Goal: Information Seeking & Learning: Learn about a topic

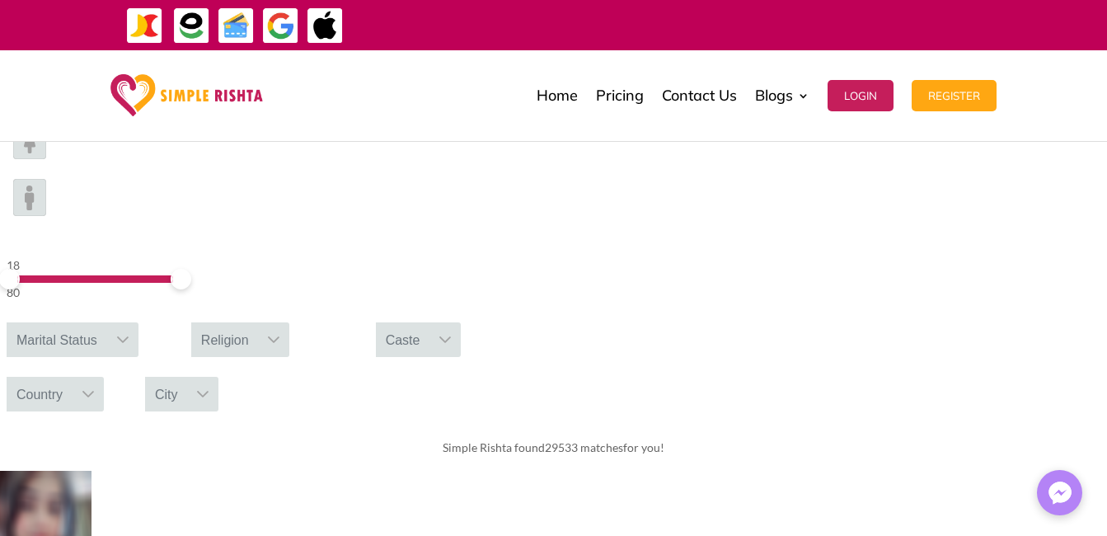
click at [46, 179] on img at bounding box center [29, 197] width 33 height 37
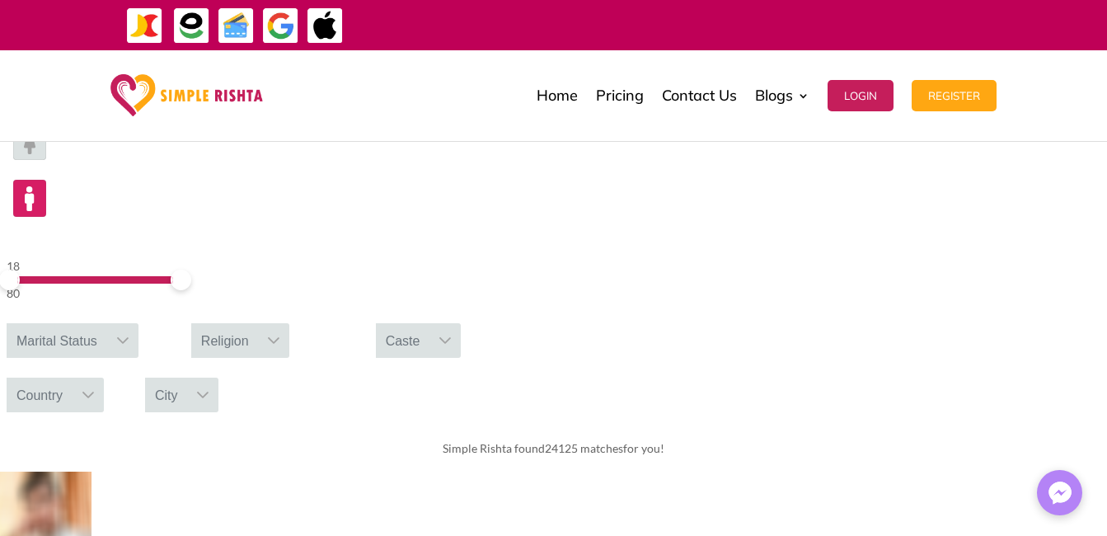
click at [95, 388] on icon at bounding box center [88, 394] width 13 height 13
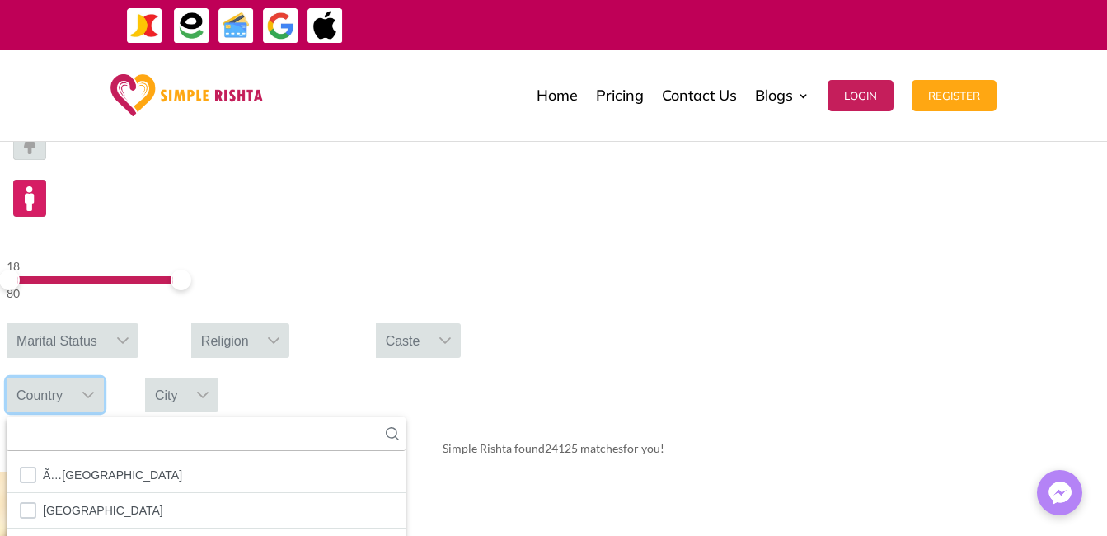
scroll to position [18, 2]
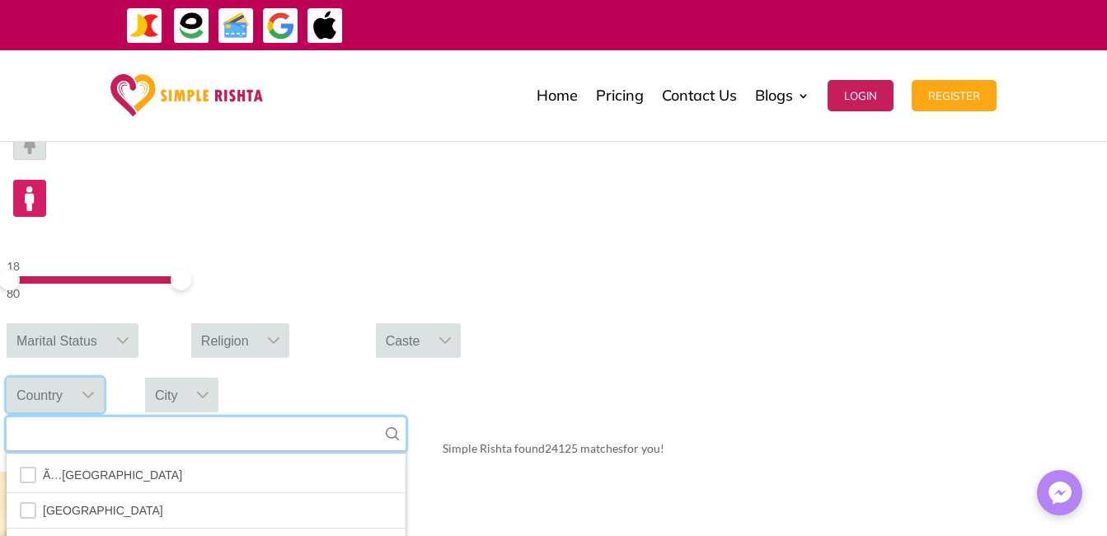
click at [406, 417] on input "text" at bounding box center [206, 434] width 399 height 34
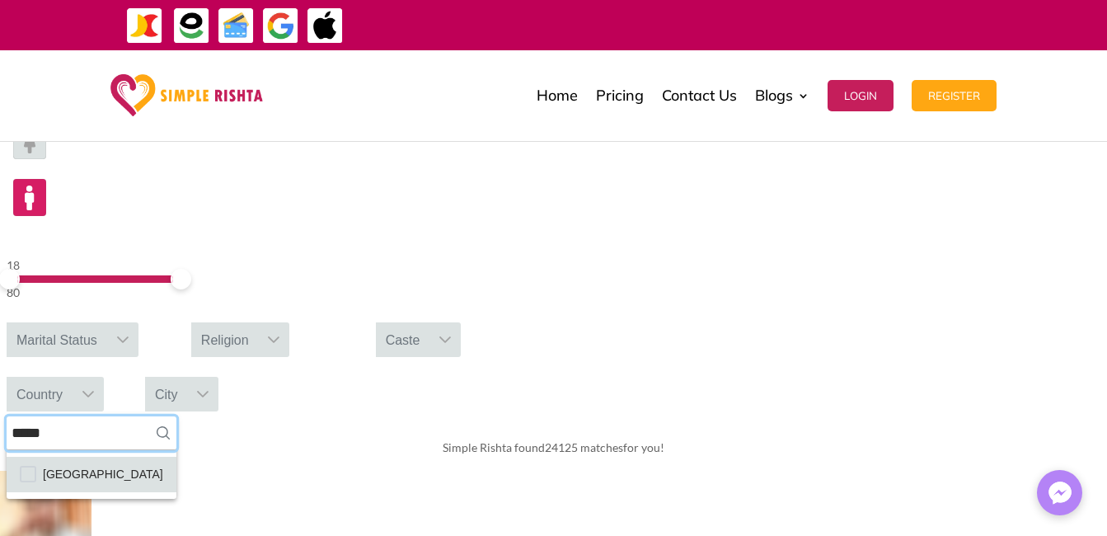
type input "*****"
click at [163, 463] on span "Pakistan" at bounding box center [103, 473] width 120 height 21
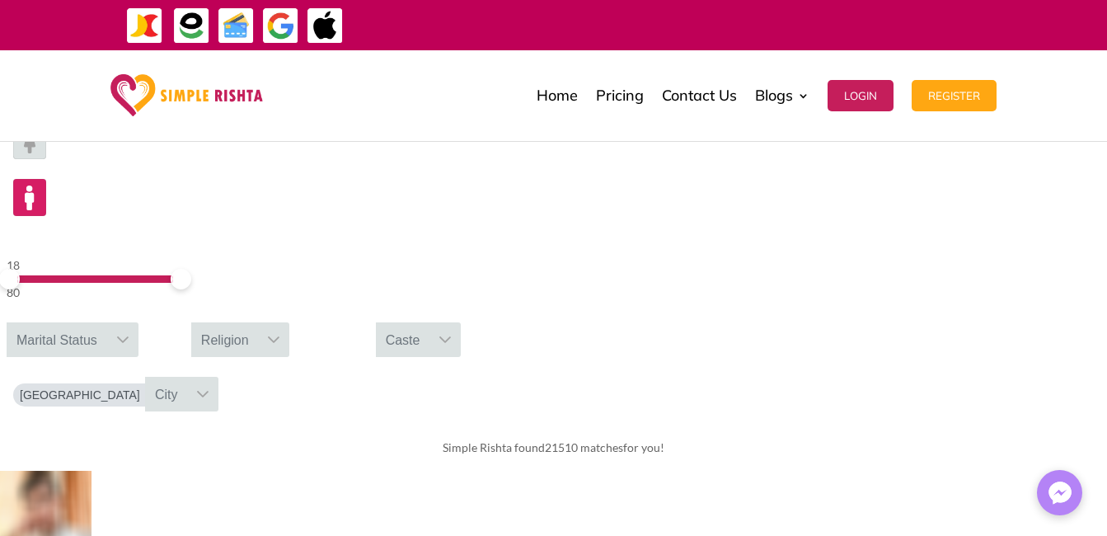
click at [209, 388] on icon at bounding box center [202, 394] width 13 height 13
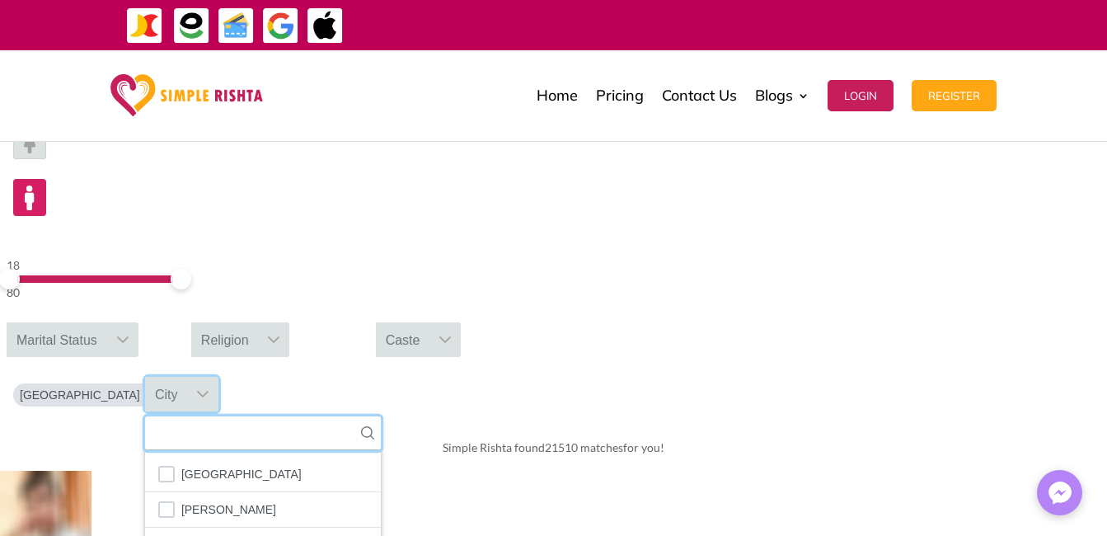
click at [381, 416] on input "text" at bounding box center [263, 433] width 236 height 34
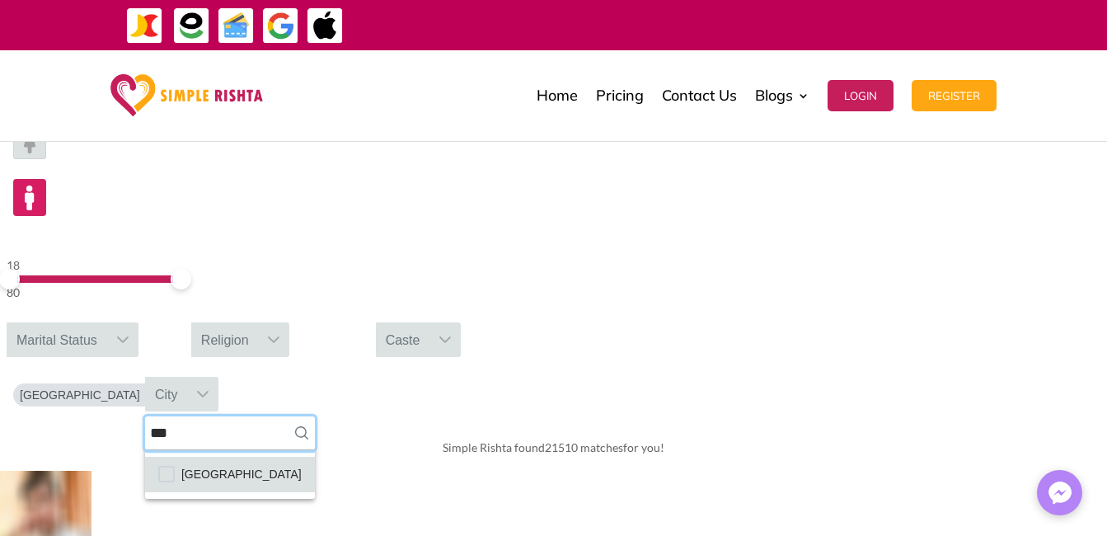
type input "***"
click at [302, 463] on span "Hyderabad" at bounding box center [241, 473] width 120 height 21
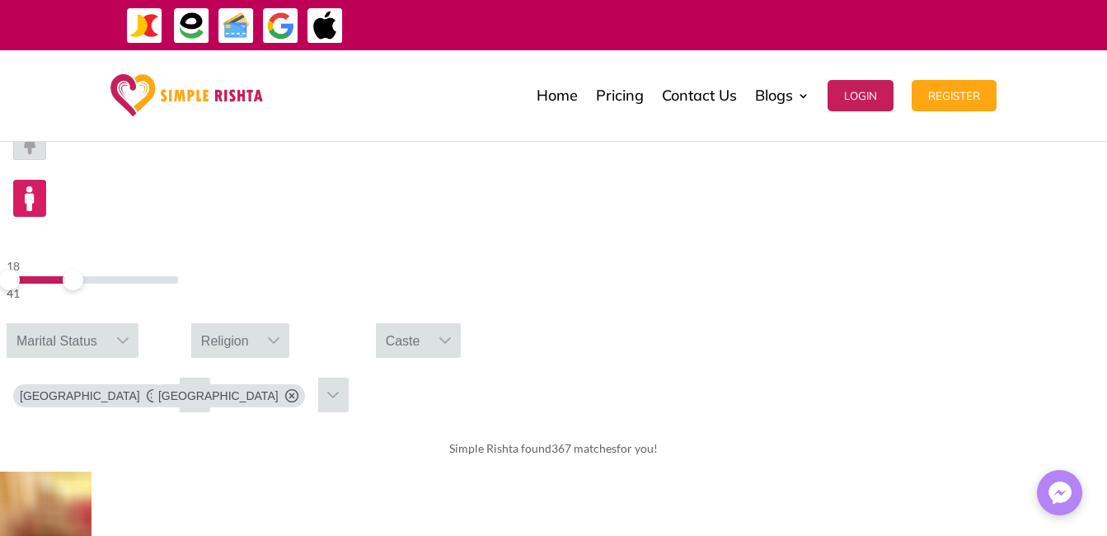
drag, startPoint x: 270, startPoint y: 169, endPoint x: 222, endPoint y: 168, distance: 48.7
click at [83, 270] on span at bounding box center [73, 280] width 21 height 21
click at [34, 270] on span at bounding box center [23, 280] width 21 height 21
click at [31, 269] on span at bounding box center [20, 279] width 21 height 21
drag, startPoint x: 226, startPoint y: 168, endPoint x: 207, endPoint y: 163, distance: 19.6
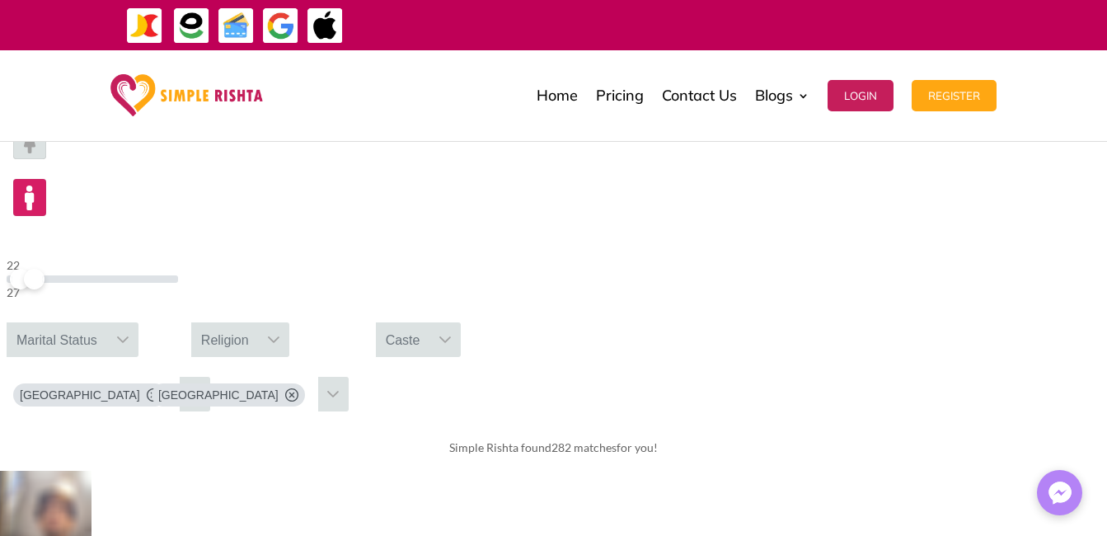
click at [45, 269] on span at bounding box center [34, 279] width 21 height 21
drag, startPoint x: 214, startPoint y: 164, endPoint x: 205, endPoint y: 163, distance: 9.1
click at [42, 269] on span at bounding box center [31, 279] width 21 height 21
click at [36, 270] on span at bounding box center [26, 280] width 21 height 21
click at [39, 269] on span at bounding box center [28, 279] width 21 height 21
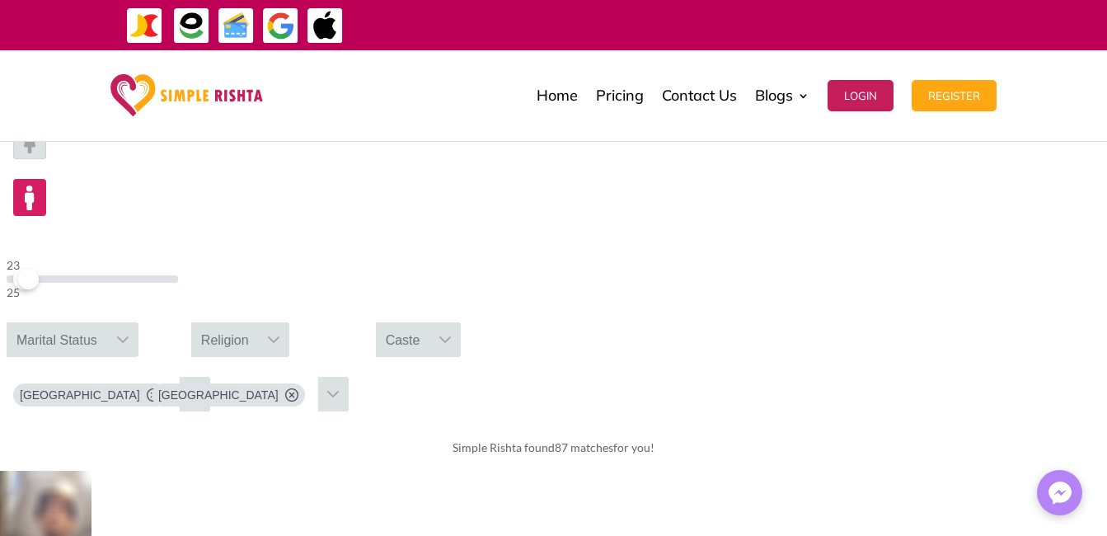
click at [178, 275] on div at bounding box center [93, 279] width 172 height 8
click at [46, 160] on img at bounding box center [29, 141] width 33 height 37
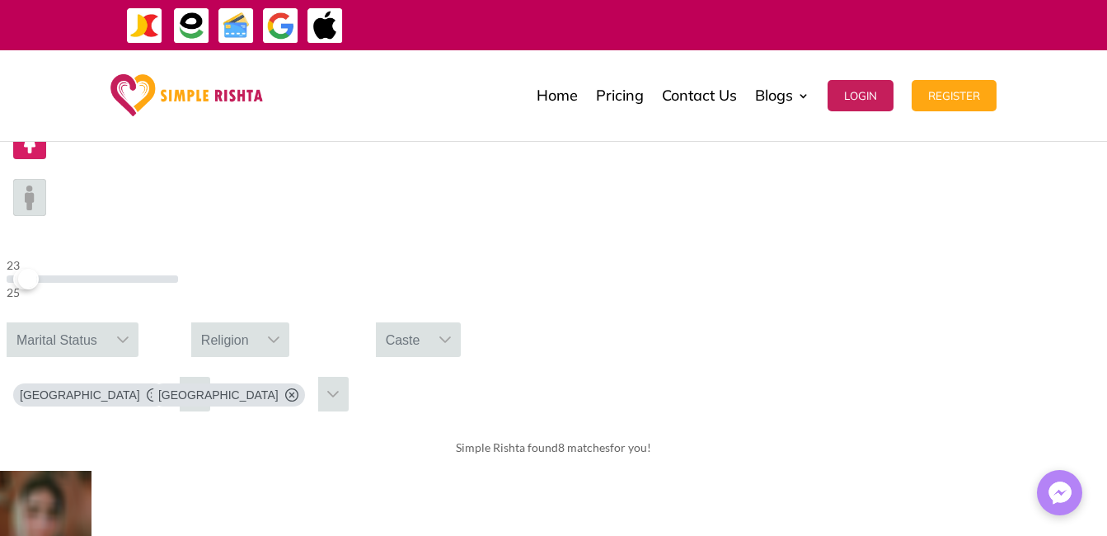
click at [46, 179] on img at bounding box center [29, 197] width 33 height 37
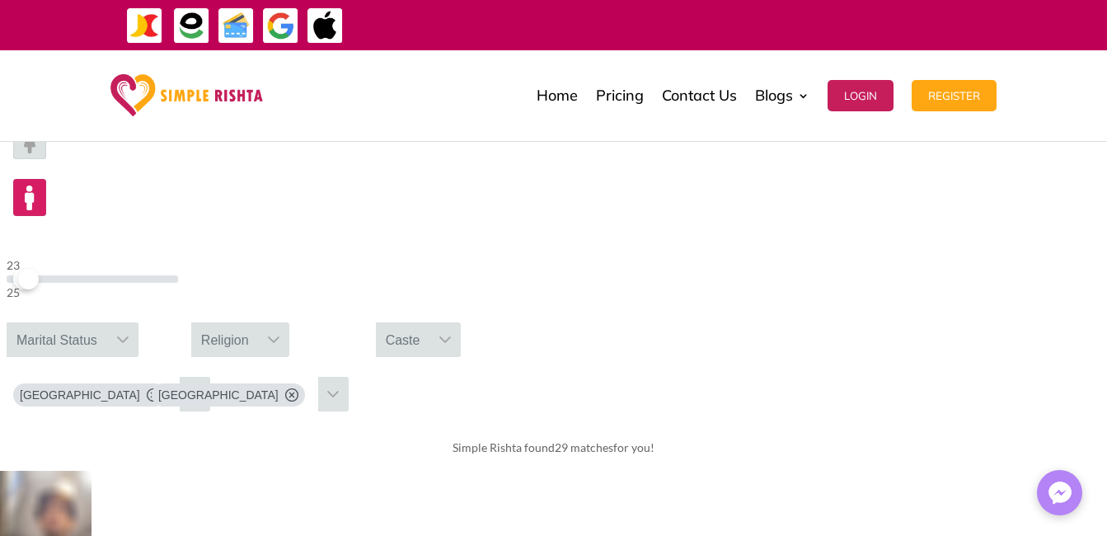
click at [46, 179] on img at bounding box center [29, 197] width 33 height 37
click at [624, 100] on link "Pricing" at bounding box center [620, 95] width 48 height 82
drag, startPoint x: 209, startPoint y: 170, endPoint x: 318, endPoint y: 181, distance: 109.4
click at [318, 181] on div "23 80 Marital Status Religion Caste Pakistan Hyderabad" at bounding box center [553, 267] width 1107 height 316
drag, startPoint x: 201, startPoint y: 171, endPoint x: 152, endPoint y: 167, distance: 49.6
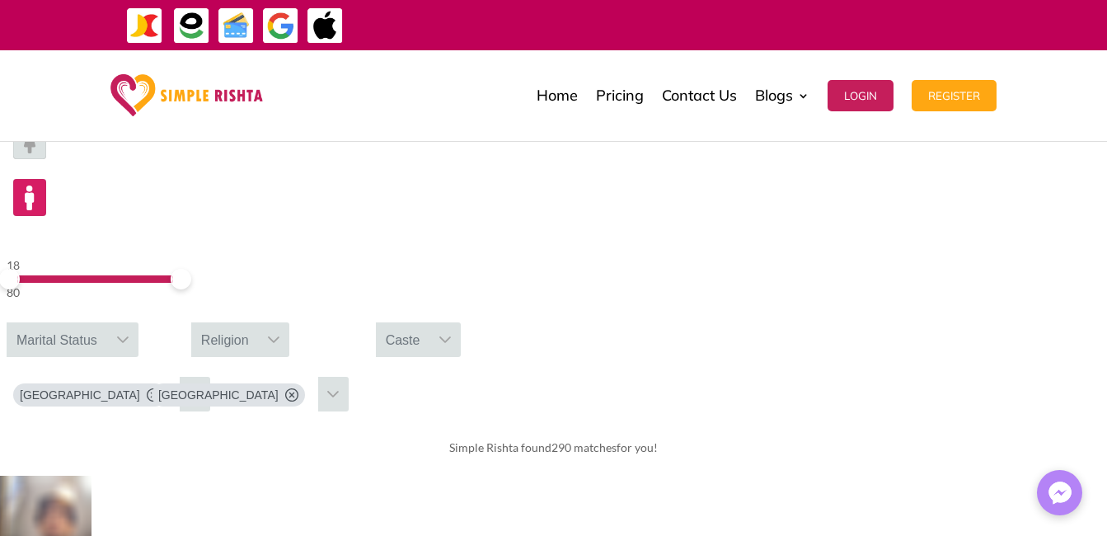
click at [152, 249] on div "18 80" at bounding box center [92, 279] width 185 height 60
click at [46, 159] on img at bounding box center [29, 140] width 33 height 37
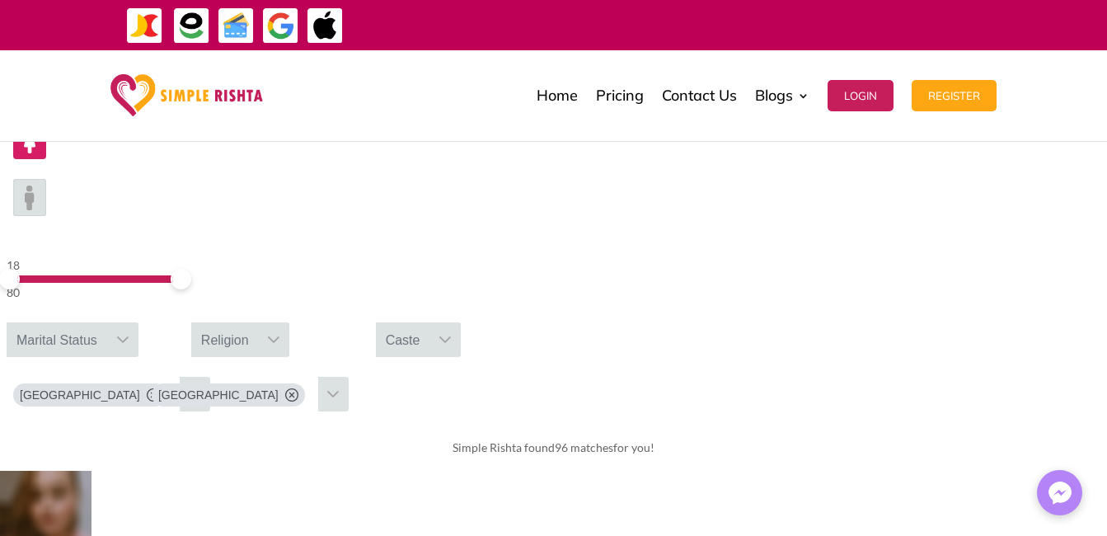
click at [46, 179] on img at bounding box center [29, 197] width 33 height 37
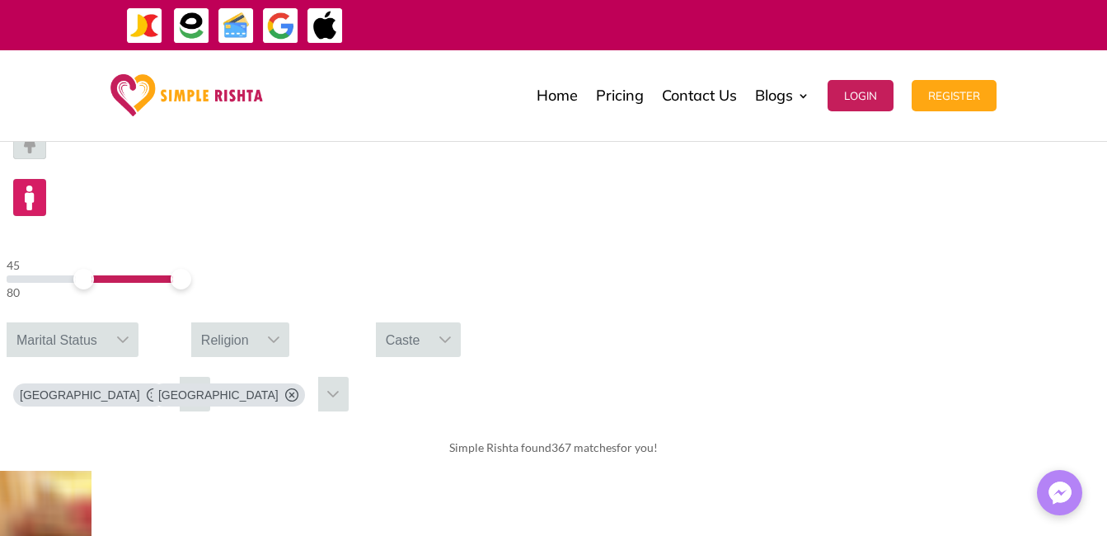
drag, startPoint x: 197, startPoint y: 168, endPoint x: 226, endPoint y: 172, distance: 29.0
click at [94, 269] on span at bounding box center [83, 279] width 21 height 21
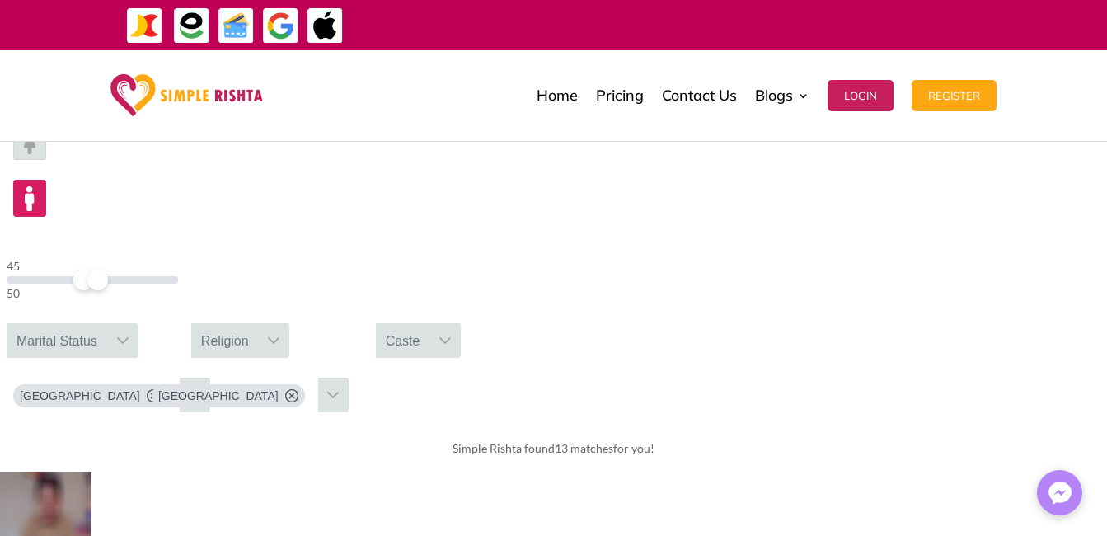
drag, startPoint x: 269, startPoint y: 167, endPoint x: 232, endPoint y: 158, distance: 38.4
click at [108, 270] on span at bounding box center [97, 280] width 21 height 21
click at [129, 334] on icon at bounding box center [122, 340] width 13 height 13
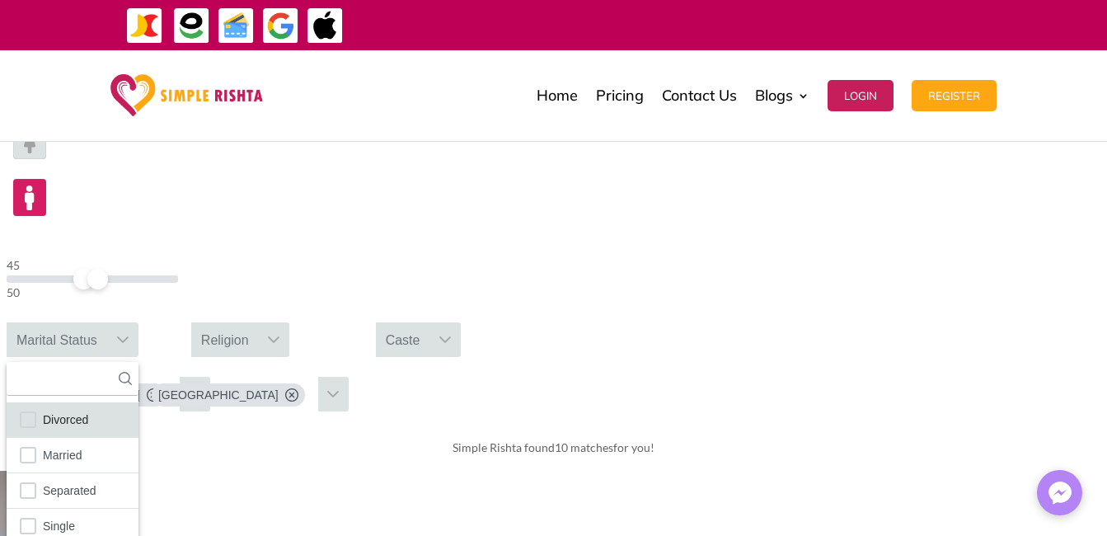
click at [88, 409] on span "Divorced" at bounding box center [65, 419] width 45 height 21
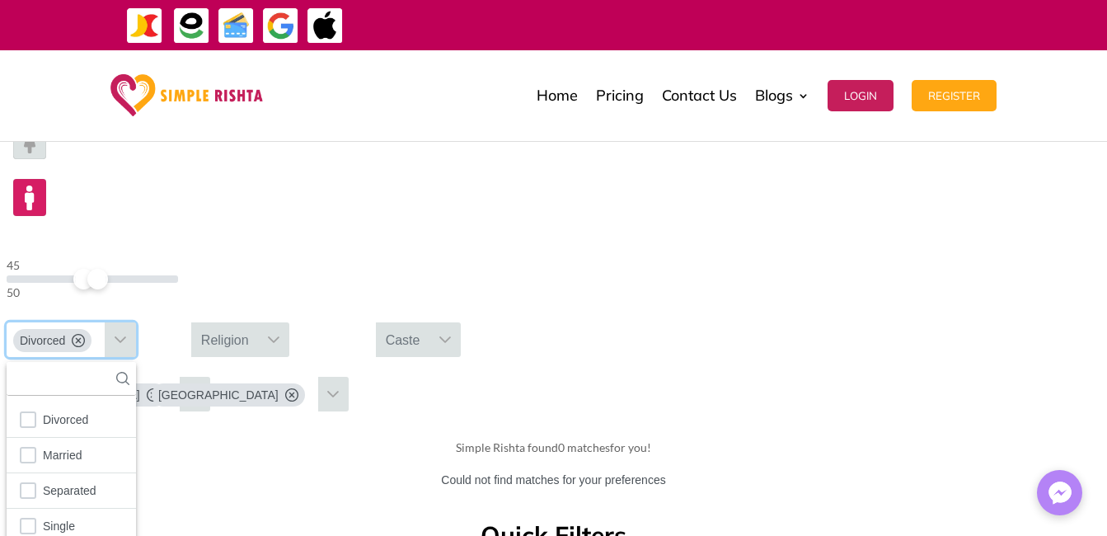
click at [777, 425] on div "Simple Rishta found 0 matches for you! Could not find matches for your preferen…" at bounding box center [553, 461] width 1107 height 73
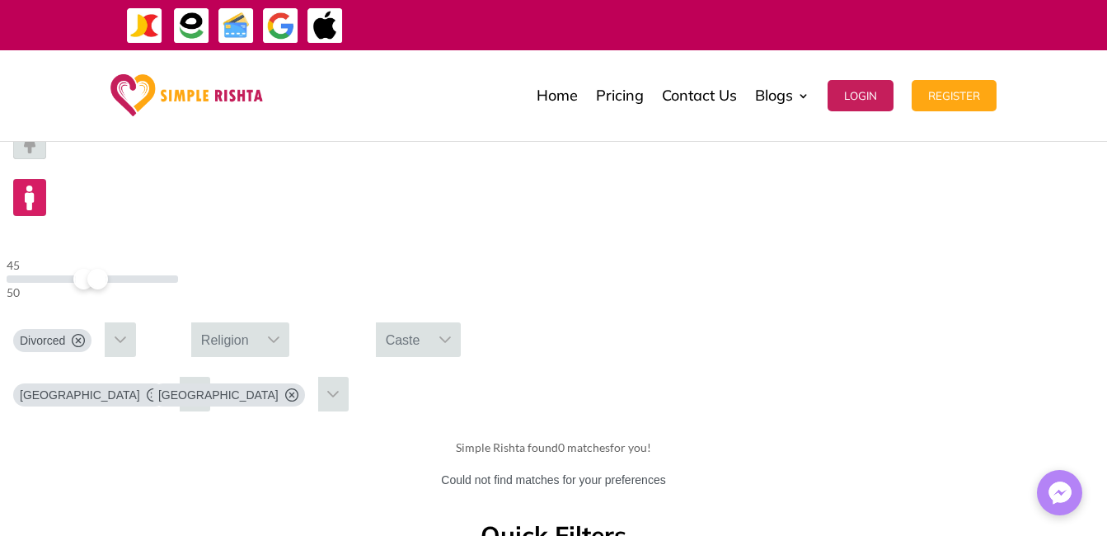
click at [279, 387] on span "Hyderabad" at bounding box center [218, 395] width 120 height 16
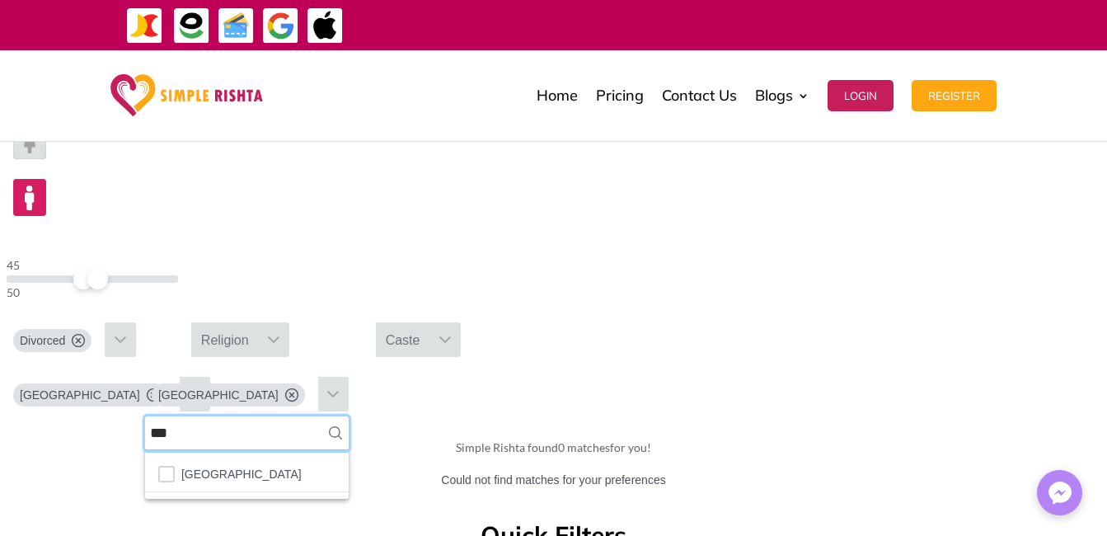
drag, startPoint x: 962, startPoint y: 206, endPoint x: 920, endPoint y: 205, distance: 41.2
click at [920, 205] on form "45 50 Divorced Religion Caste Pakistan Hyderabad *** 1 results are available Hy…" at bounding box center [553, 267] width 1107 height 316
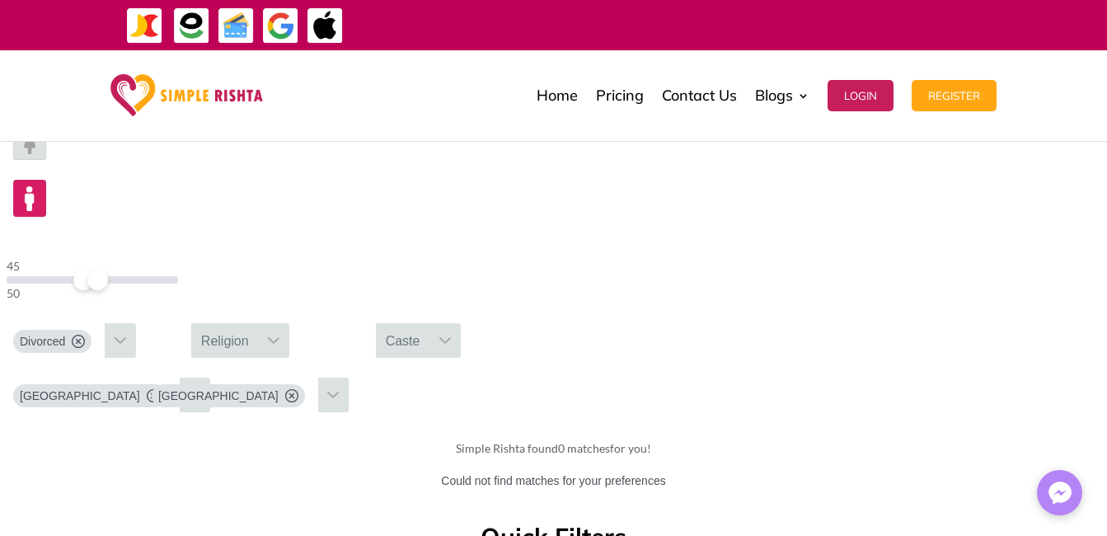
click at [340, 388] on icon at bounding box center [333, 394] width 13 height 13
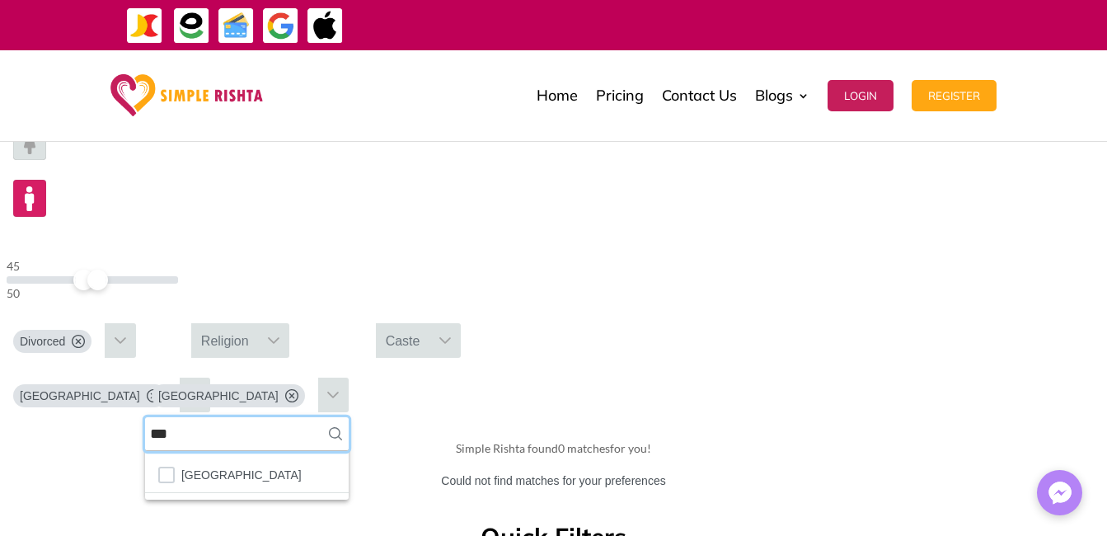
drag, startPoint x: 960, startPoint y: 206, endPoint x: 933, endPoint y: 202, distance: 27.5
click at [349, 417] on input "***" at bounding box center [247, 434] width 204 height 34
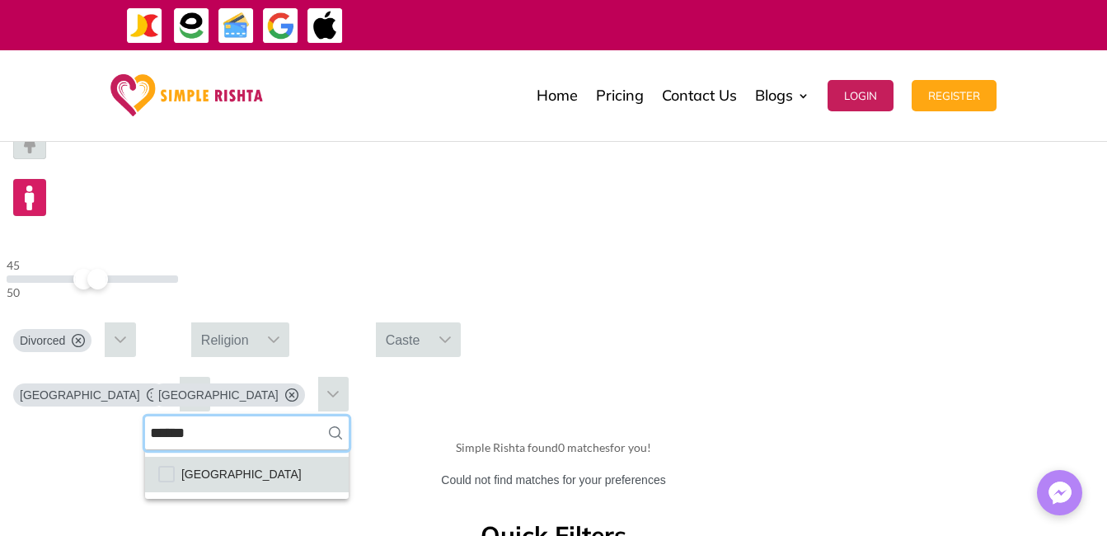
type input "******"
click at [349, 457] on li "Lahore" at bounding box center [247, 474] width 204 height 35
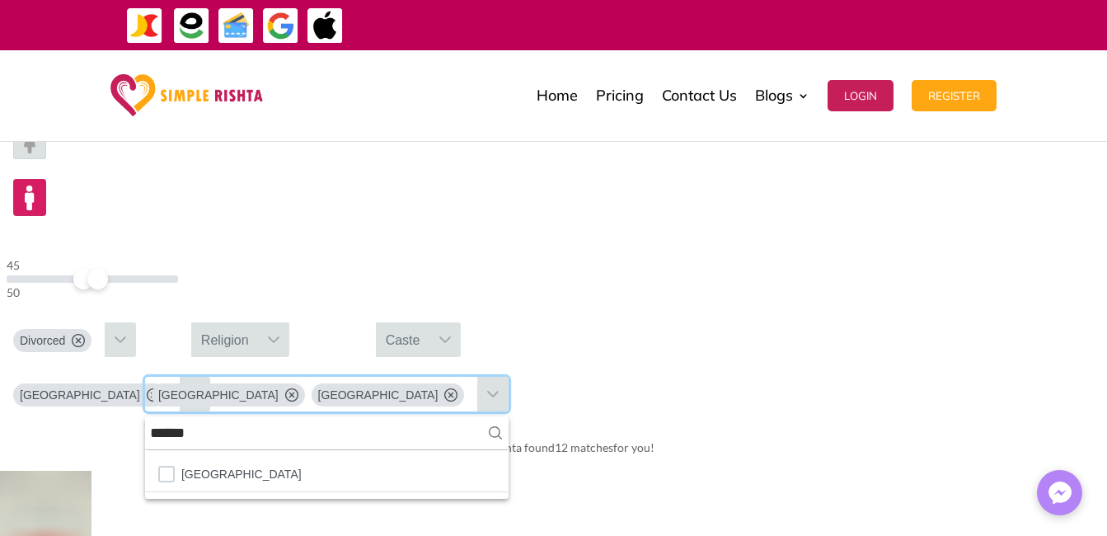
click at [1095, 227] on div "45 50 Divorced Religion Caste Pakistan Hyderabad Lahore ****** 1 results are av…" at bounding box center [553, 267] width 1107 height 316
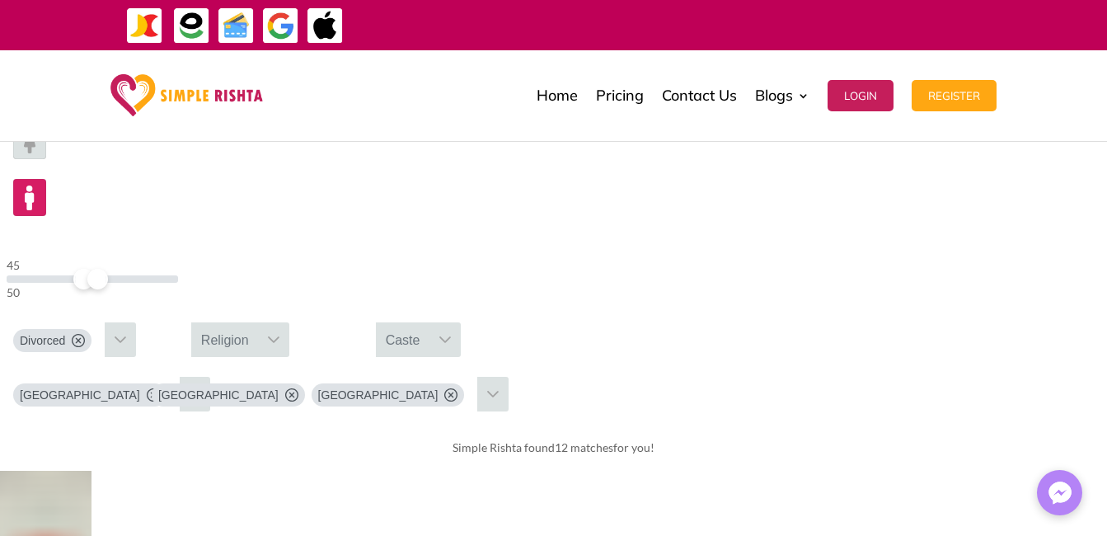
click at [279, 387] on span "Hyderabad" at bounding box center [218, 395] width 120 height 16
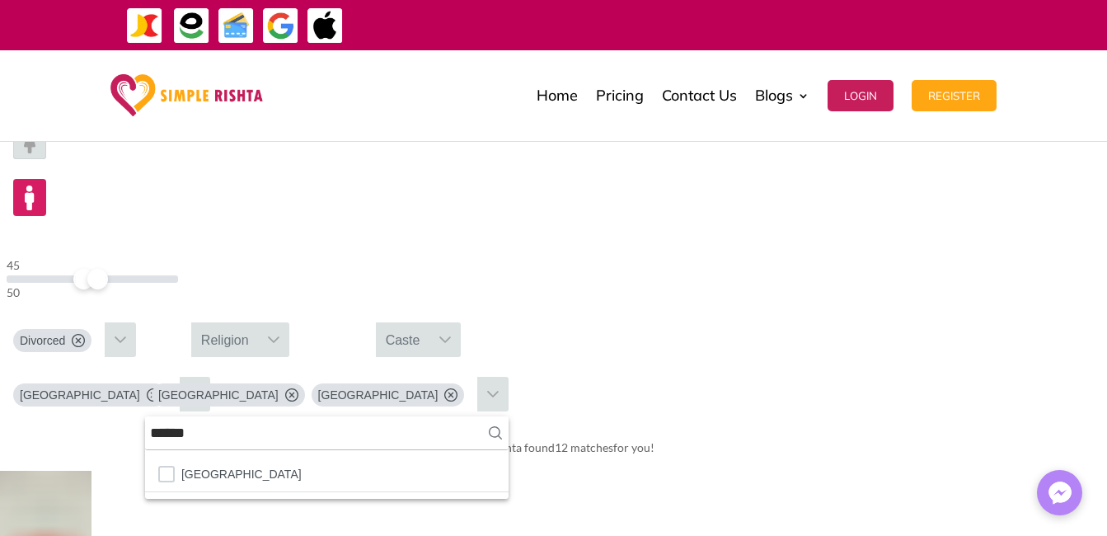
click at [279, 387] on span "Hyderabad" at bounding box center [218, 395] width 120 height 16
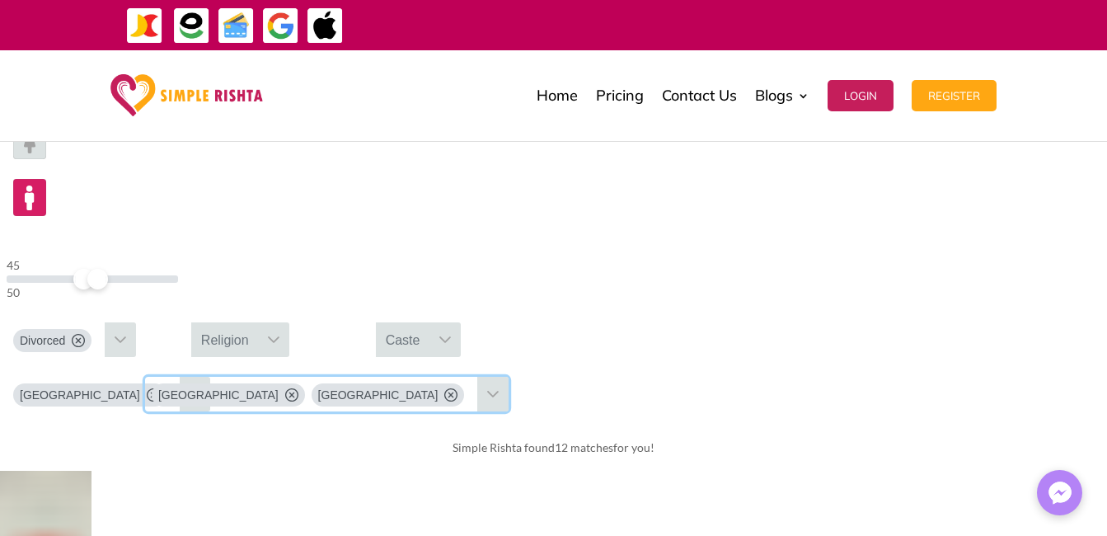
click at [279, 387] on span "Hyderabad" at bounding box center [218, 395] width 120 height 16
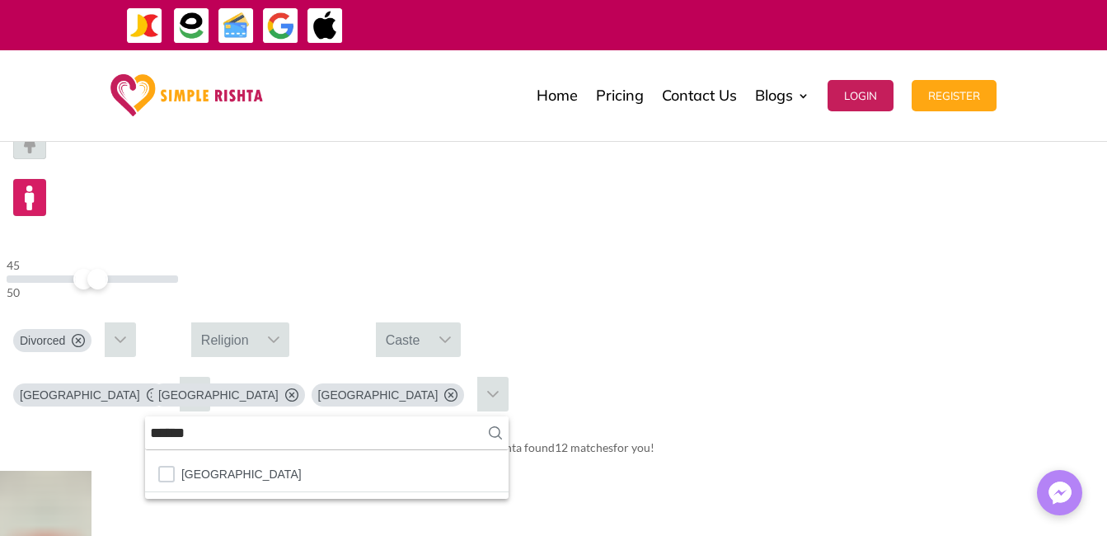
click at [279, 387] on span "Hyderabad" at bounding box center [218, 395] width 120 height 16
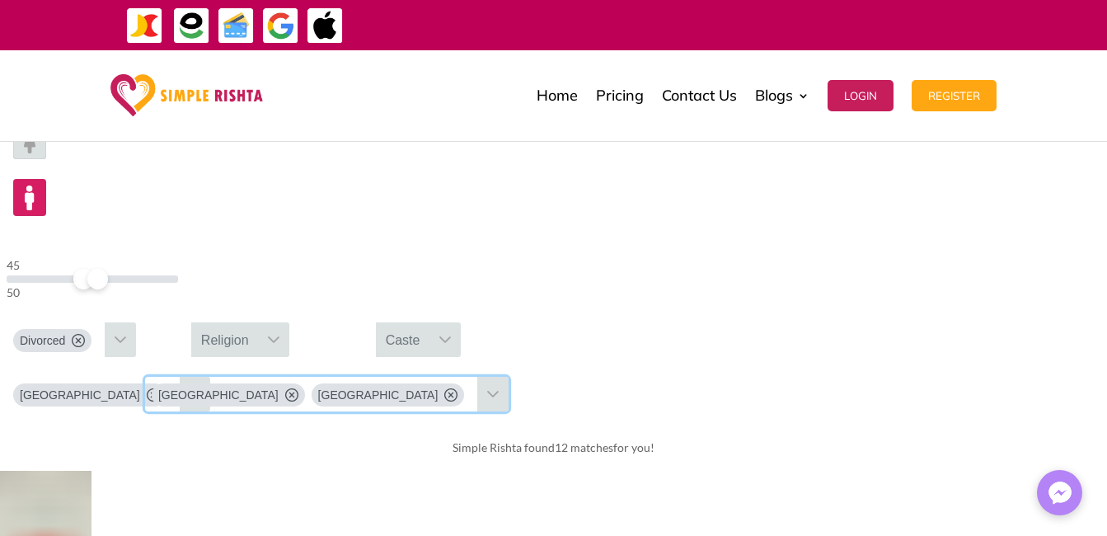
click at [305, 383] on div "Hyderabad" at bounding box center [228, 394] width 153 height 23
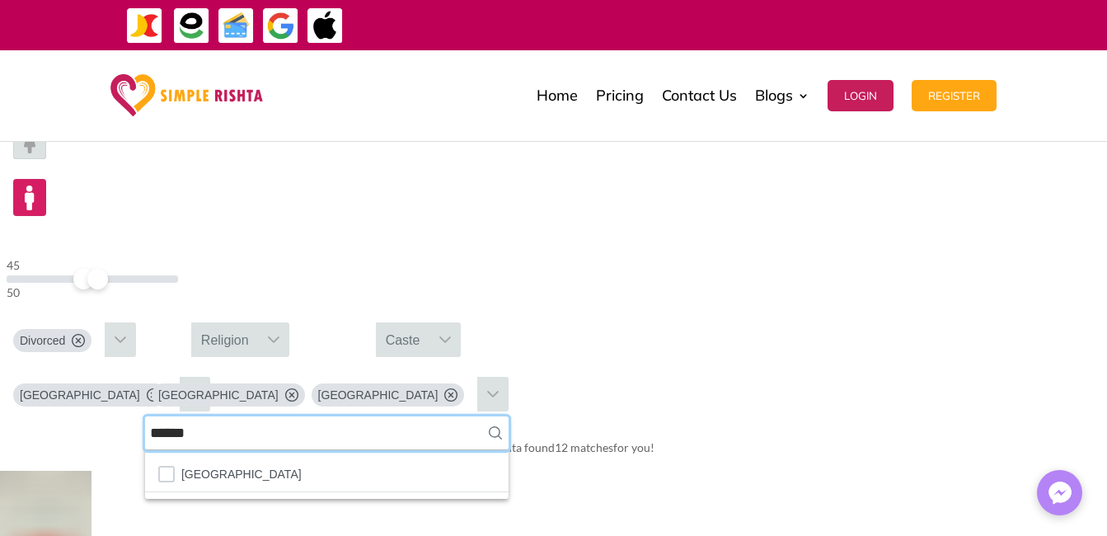
drag, startPoint x: 976, startPoint y: 206, endPoint x: 931, endPoint y: 203, distance: 45.5
click at [509, 416] on input "******" at bounding box center [327, 433] width 364 height 34
drag, startPoint x: 976, startPoint y: 208, endPoint x: 919, endPoint y: 197, distance: 58.7
click at [277, 371] on div "Pakistan Hyderabad Lahore ****** 1 results are available Lahore 2 items selected" at bounding box center [138, 398] width 277 height 54
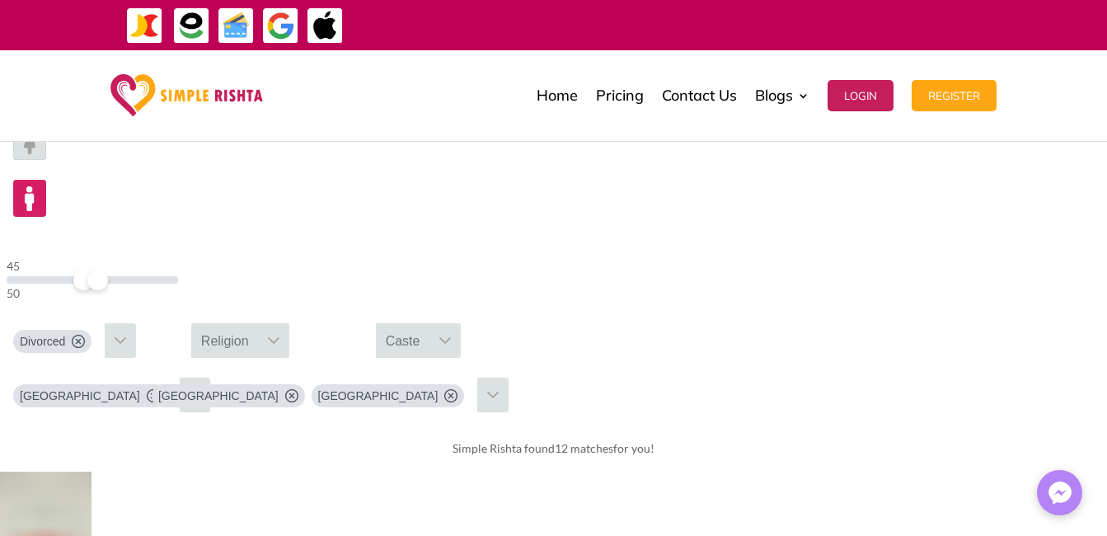
click at [279, 388] on span "Hyderabad" at bounding box center [218, 396] width 120 height 16
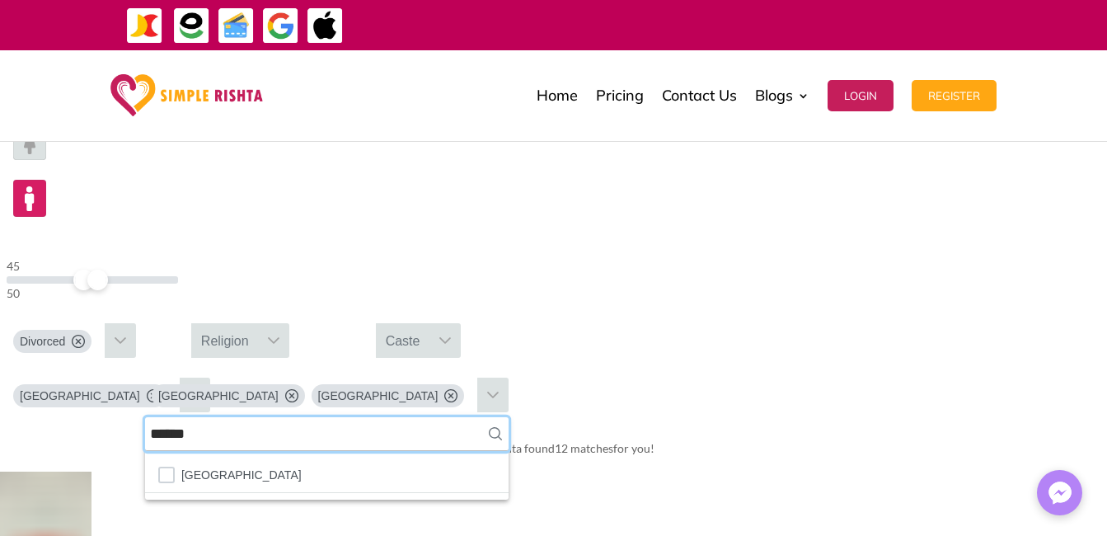
drag, startPoint x: 972, startPoint y: 200, endPoint x: 933, endPoint y: 197, distance: 39.7
click at [509, 417] on input "******" at bounding box center [327, 434] width 364 height 34
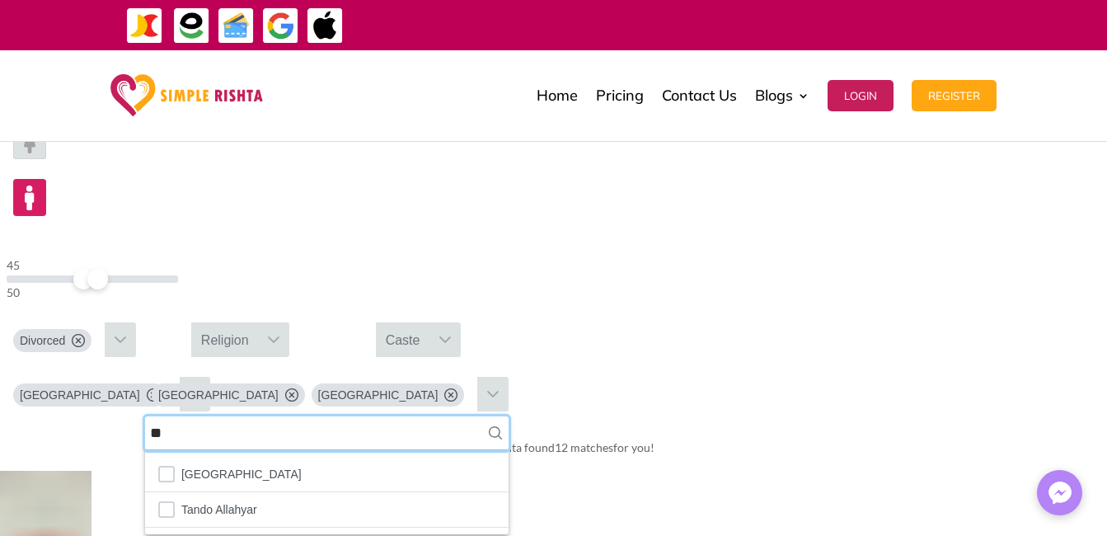
type input "**"
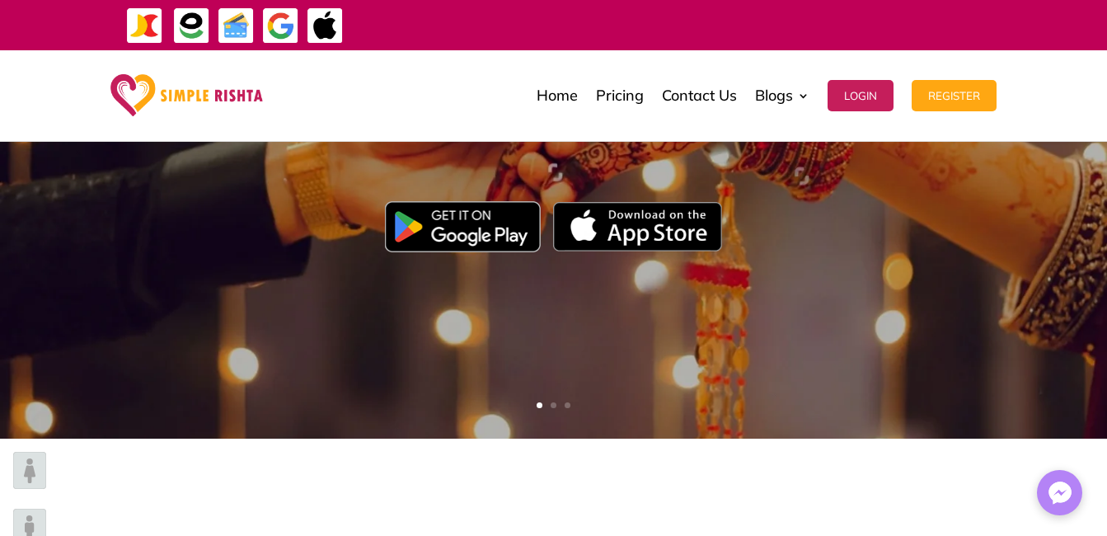
scroll to position [495, 0]
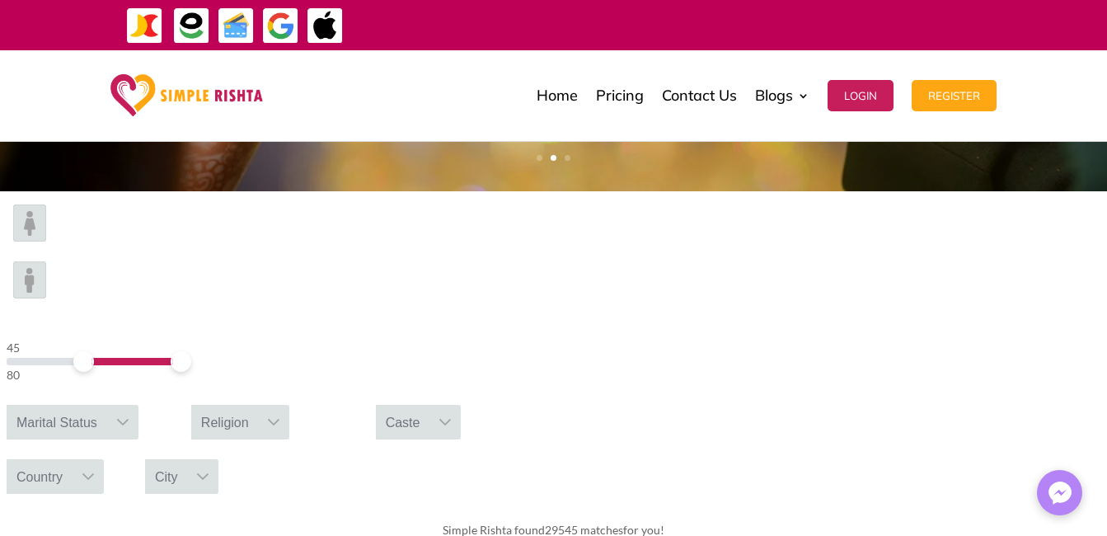
drag, startPoint x: 198, startPoint y: 249, endPoint x: 226, endPoint y: 247, distance: 28.1
click at [94, 351] on span at bounding box center [83, 361] width 21 height 21
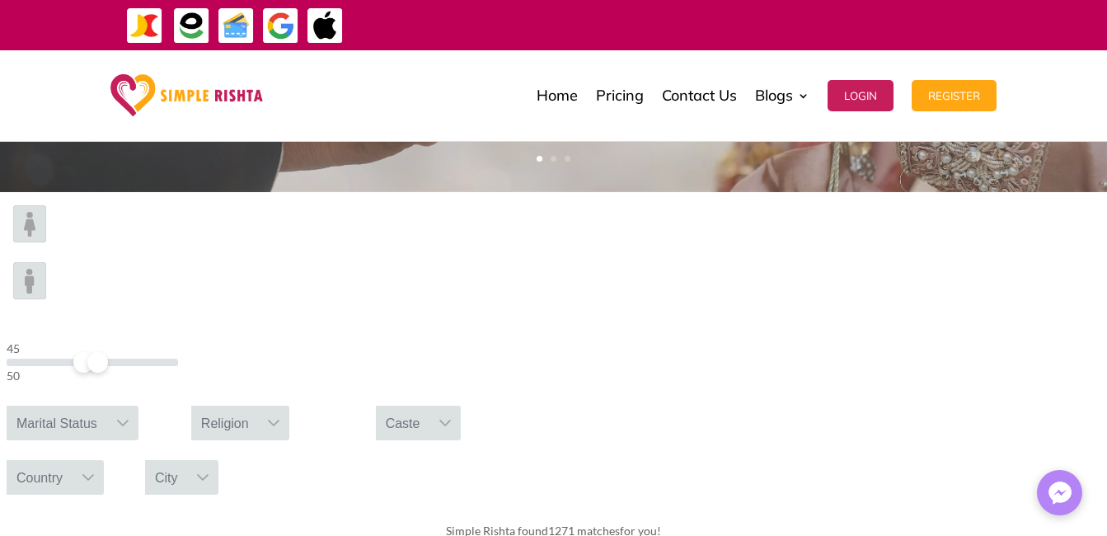
drag, startPoint x: 269, startPoint y: 250, endPoint x: 232, endPoint y: 244, distance: 37.6
click at [108, 352] on span at bounding box center [97, 362] width 21 height 21
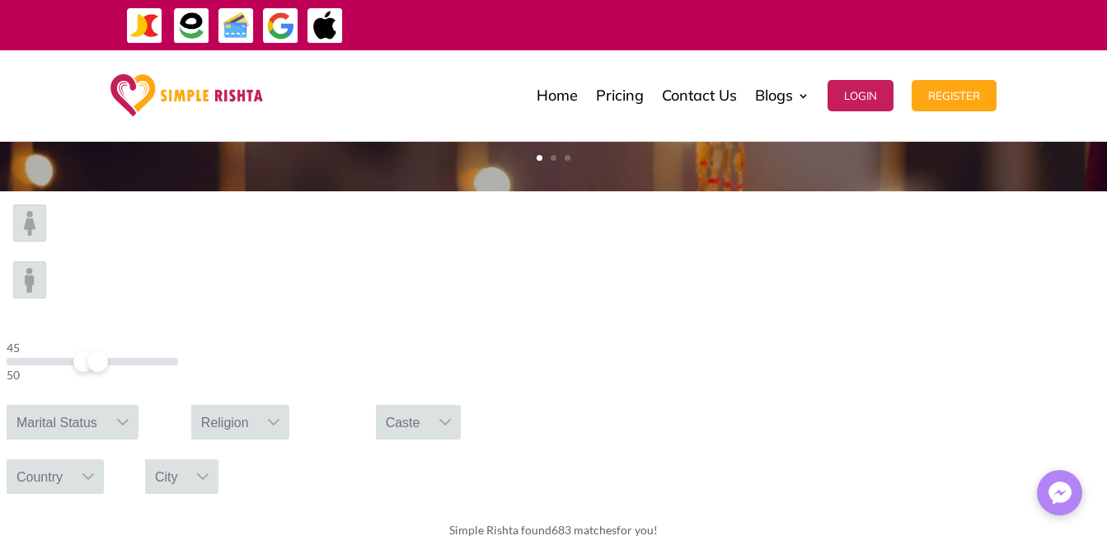
click at [129, 416] on icon at bounding box center [122, 422] width 13 height 13
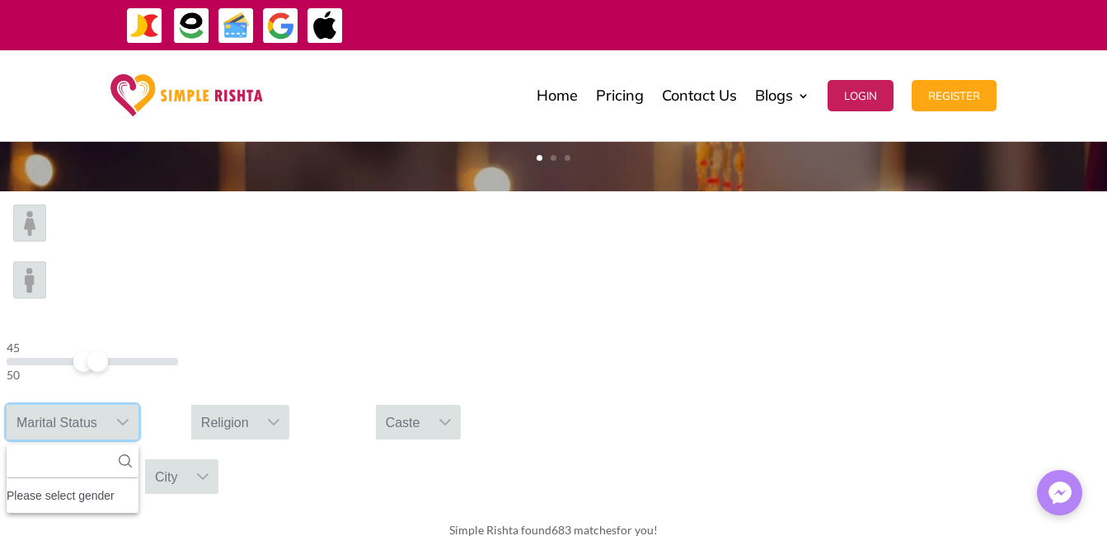
scroll to position [18, 2]
click at [139, 444] on input "text" at bounding box center [73, 461] width 132 height 34
click at [46, 261] on img at bounding box center [29, 279] width 33 height 37
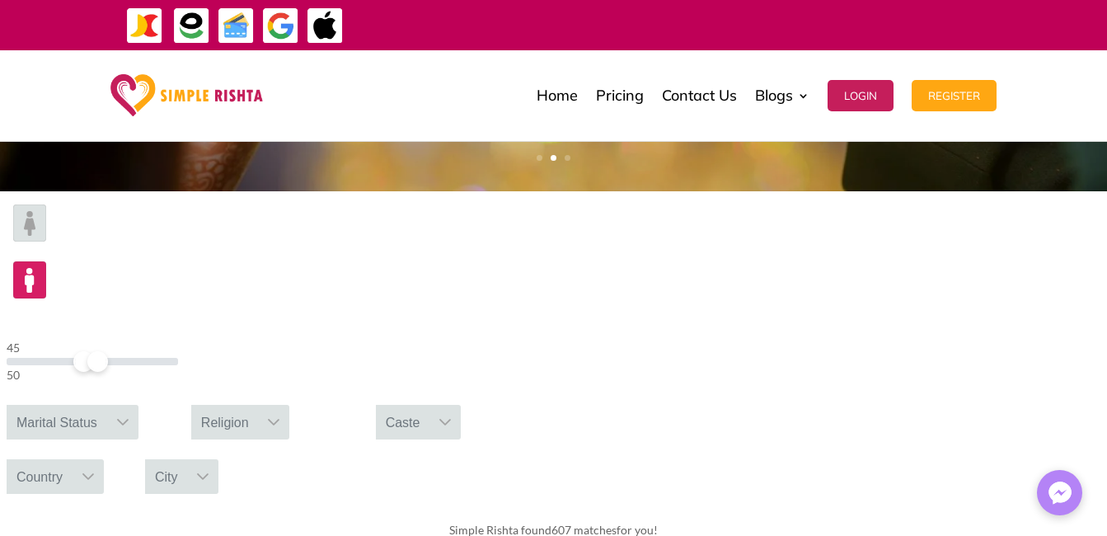
click at [129, 416] on icon at bounding box center [122, 422] width 13 height 13
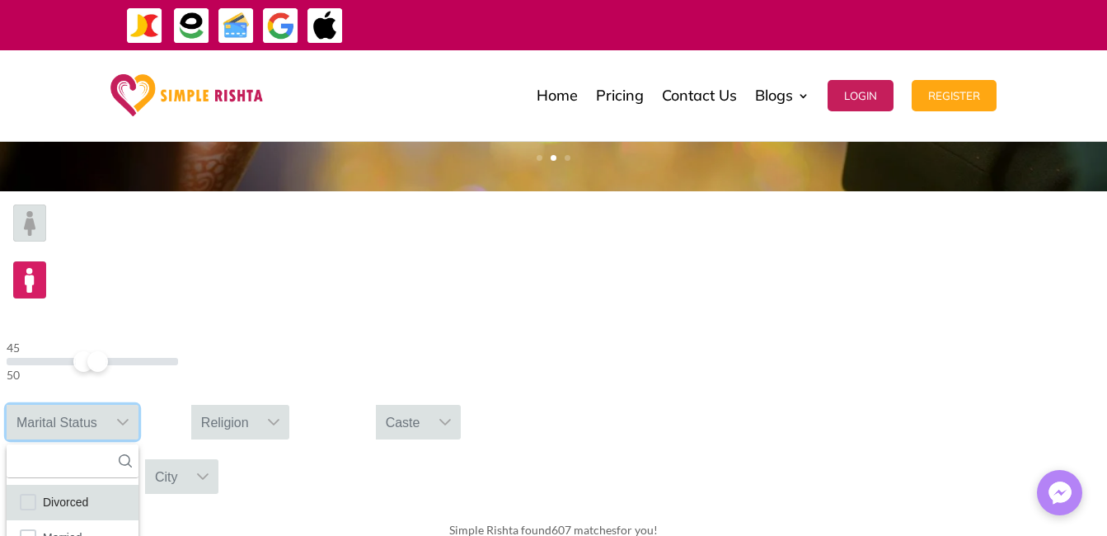
click at [88, 491] on span "Divorced" at bounding box center [65, 501] width 45 height 21
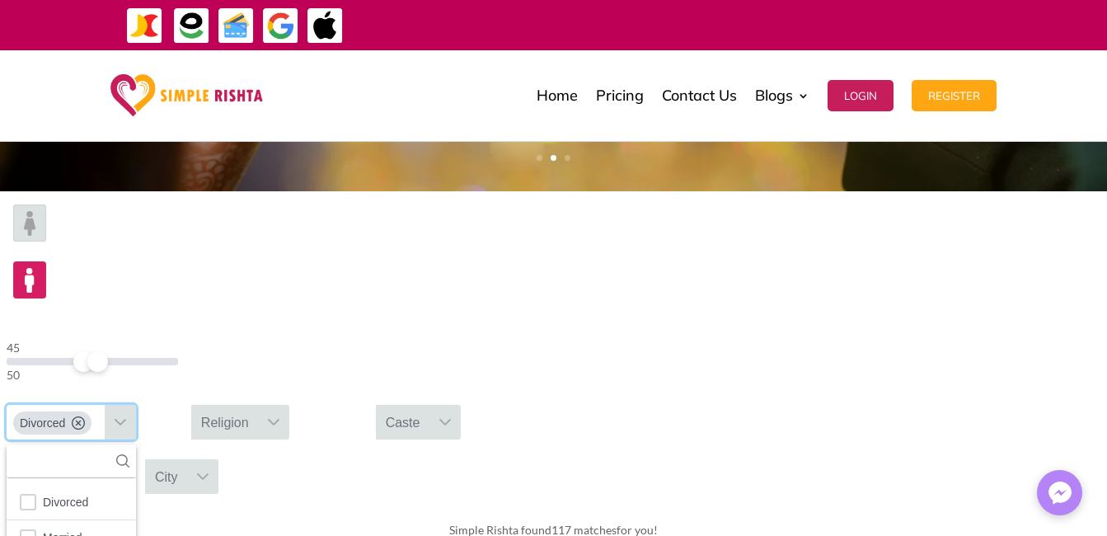
click at [95, 470] on icon at bounding box center [88, 476] width 13 height 13
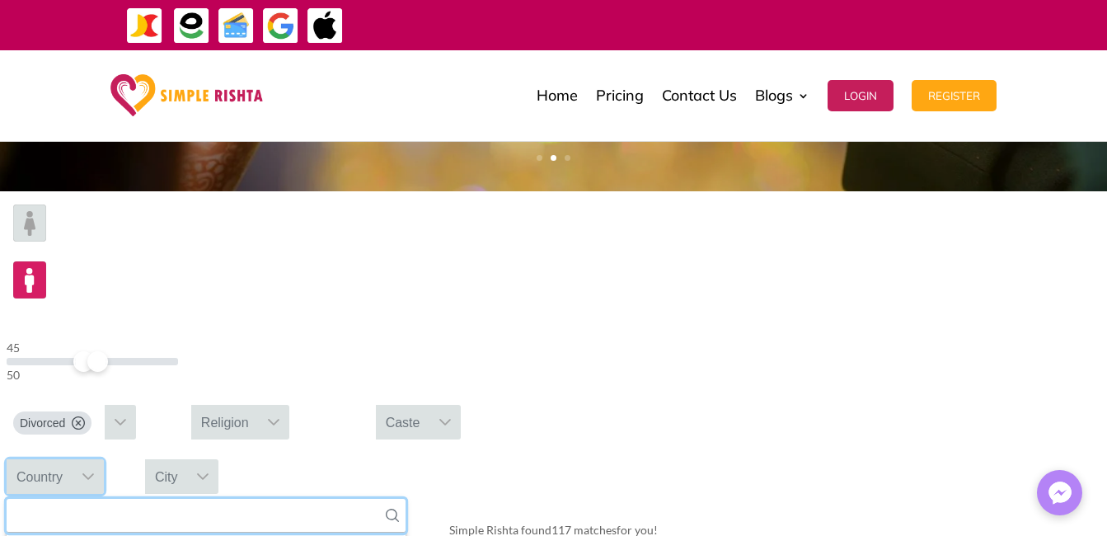
click at [406, 499] on input "text" at bounding box center [206, 516] width 399 height 34
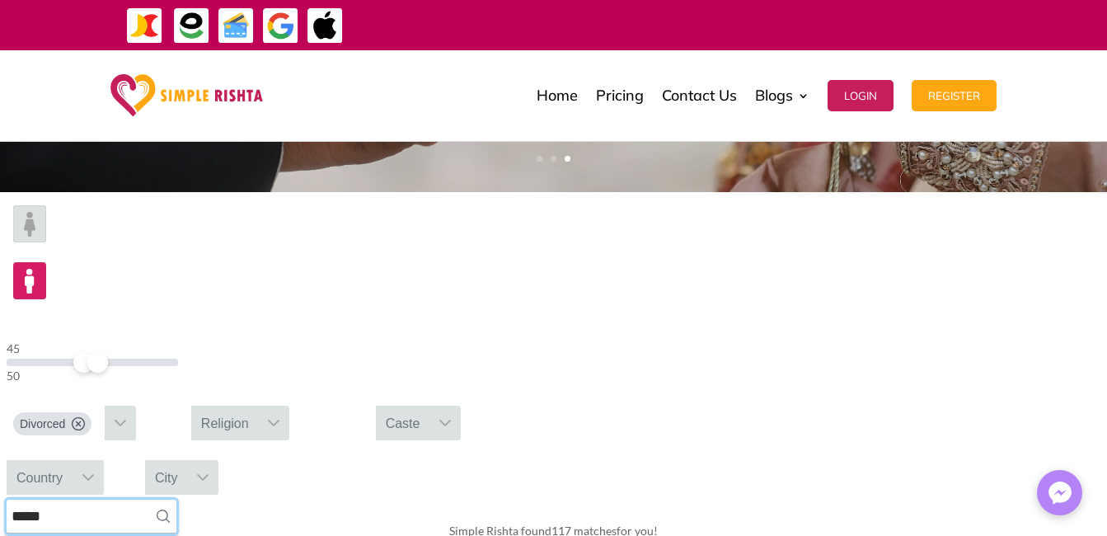
type input "*****"
click at [202, 471] on icon at bounding box center [195, 477] width 13 height 13
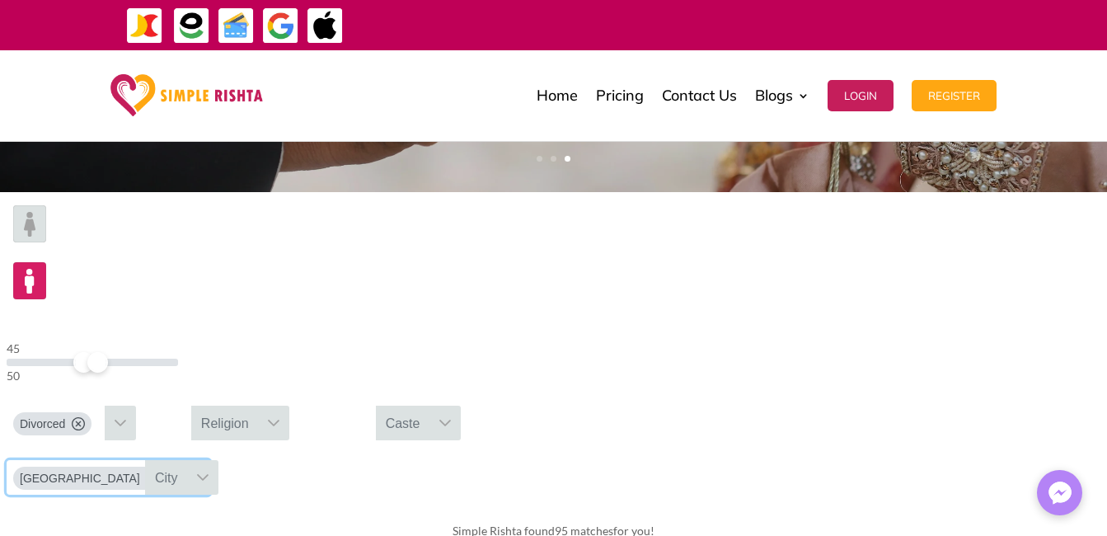
click at [219, 460] on div at bounding box center [202, 477] width 31 height 35
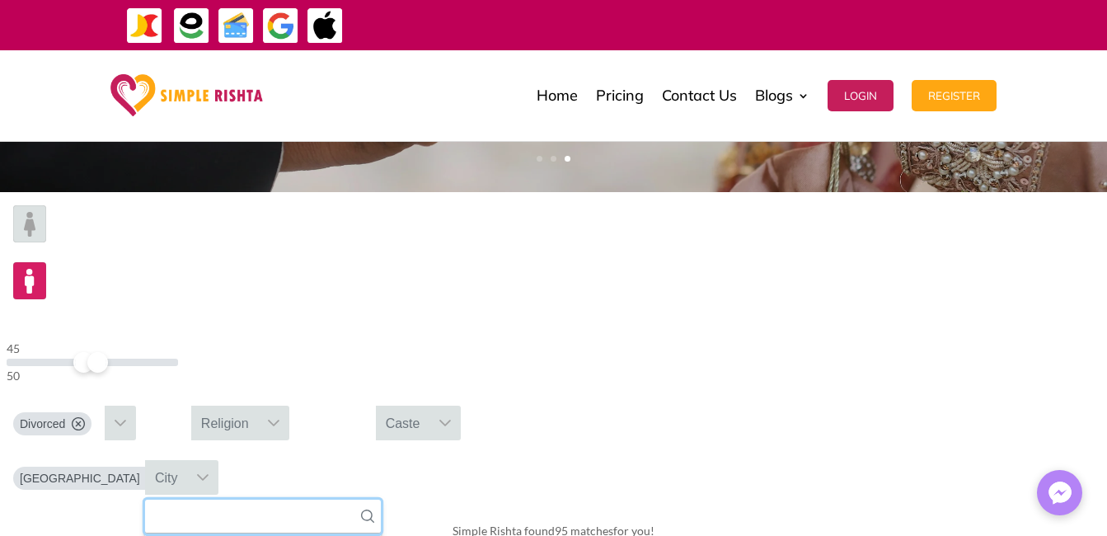
click at [381, 500] on input "text" at bounding box center [263, 517] width 236 height 34
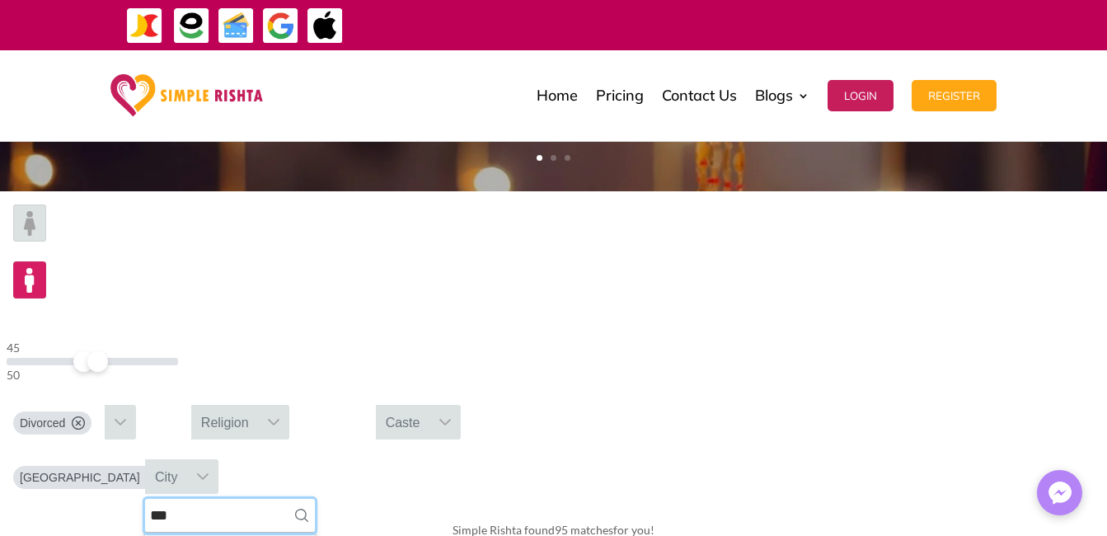
type input "***"
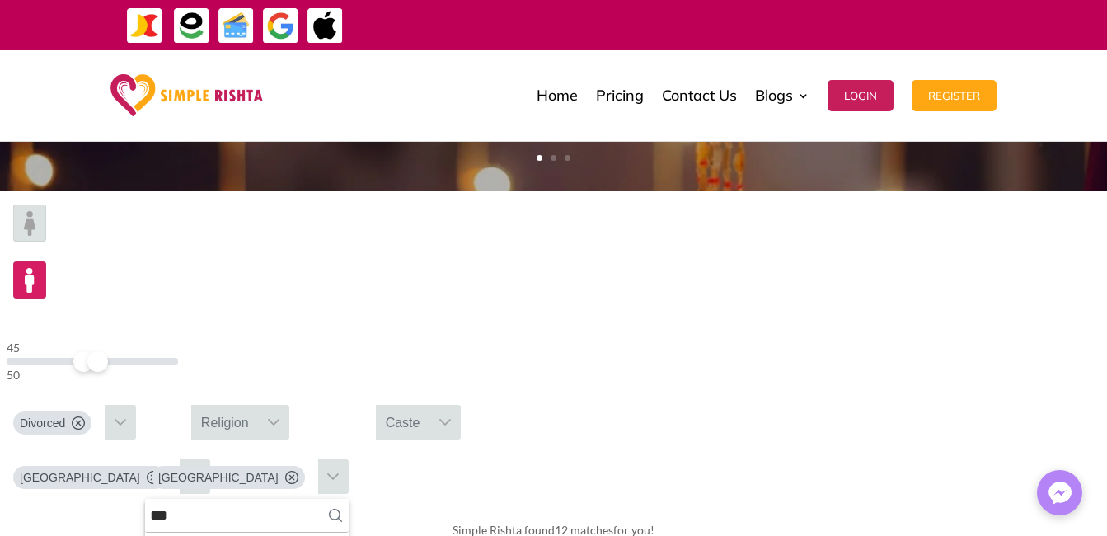
click at [1082, 290] on div "45 50 Divorced Religion Caste Pakistan Lahore *** 2 results are available Lahor…" at bounding box center [553, 349] width 1107 height 316
click at [85, 417] on icon at bounding box center [78, 423] width 13 height 13
click at [129, 419] on icon at bounding box center [123, 422] width 12 height 7
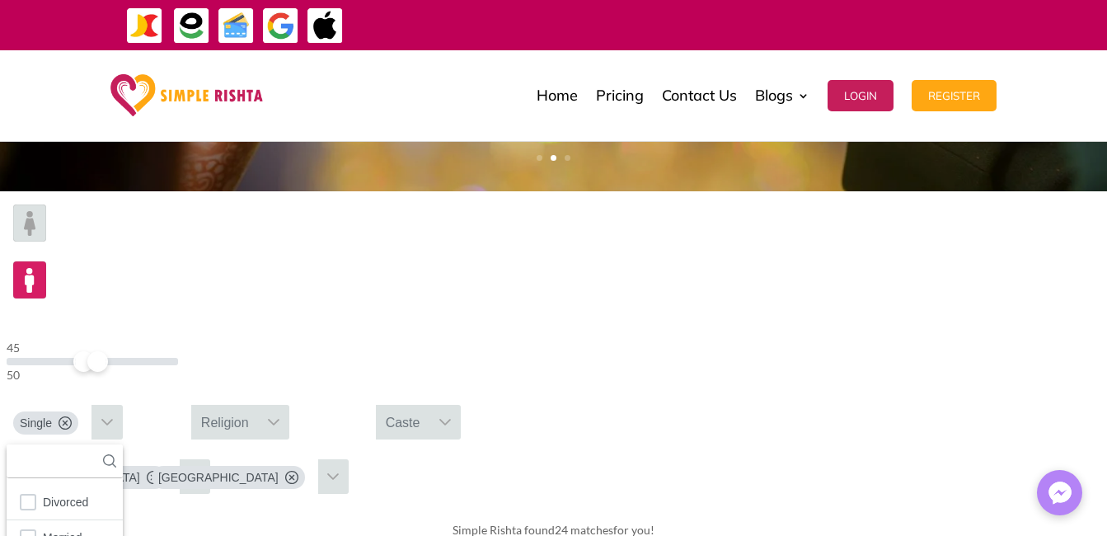
click at [232, 507] on div "Simple Rishta found 24 matches for you!" at bounding box center [553, 530] width 1107 height 46
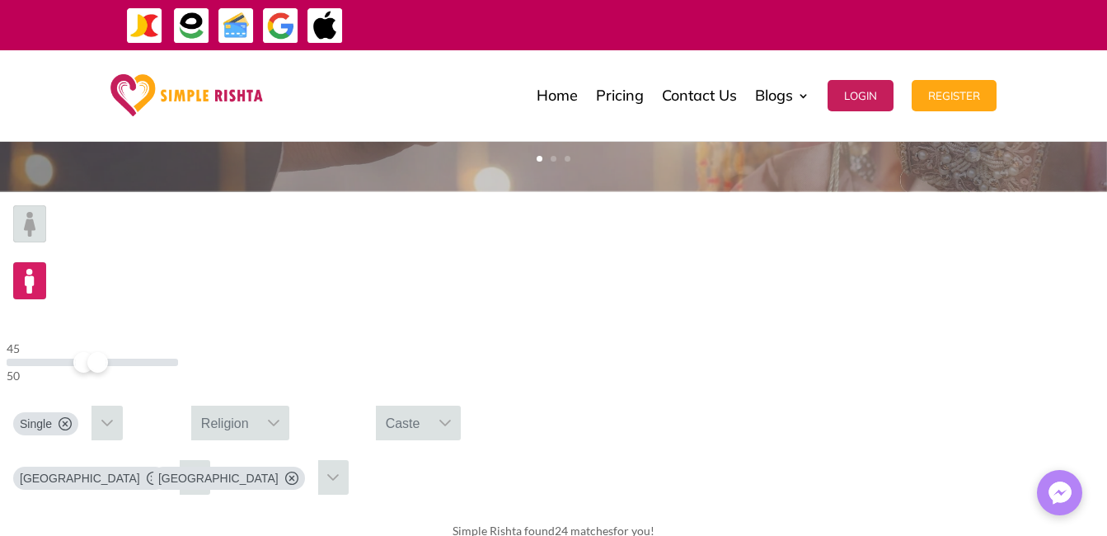
click at [72, 417] on icon at bounding box center [65, 423] width 13 height 13
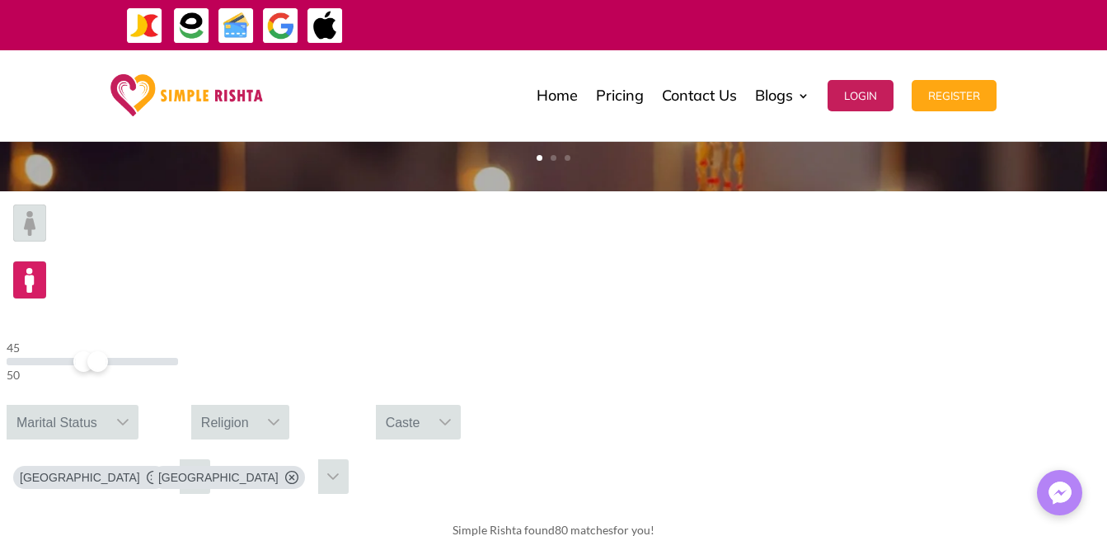
click at [129, 416] on icon at bounding box center [122, 422] width 13 height 13
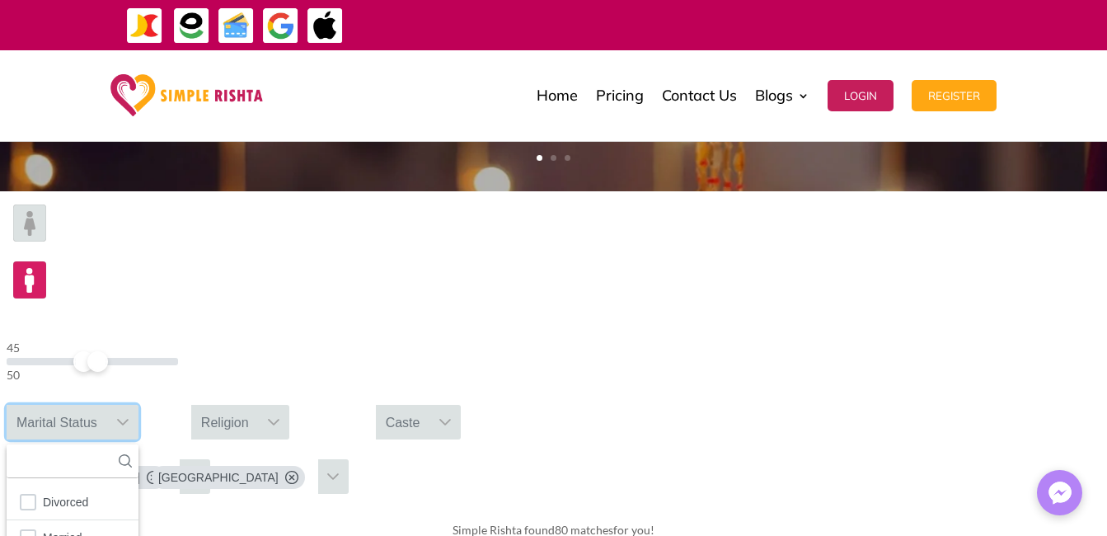
click at [189, 507] on div "Simple Rishta found 9 matches for you!" at bounding box center [553, 530] width 1107 height 46
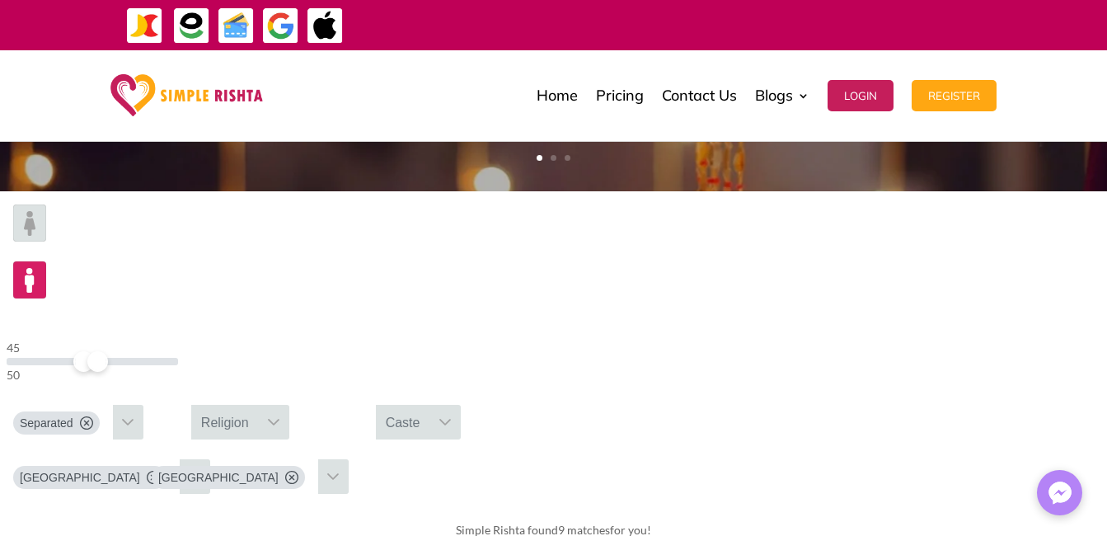
drag, startPoint x: 402, startPoint y: 249, endPoint x: 410, endPoint y: 252, distance: 8.6
click at [93, 416] on icon at bounding box center [86, 422] width 13 height 13
click at [129, 416] on icon at bounding box center [122, 422] width 13 height 13
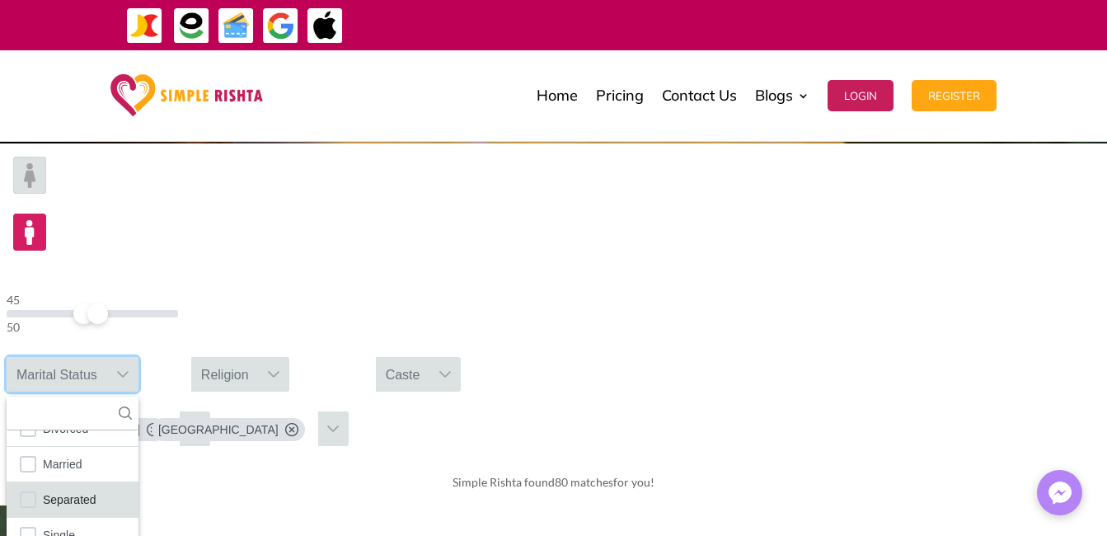
scroll to position [577, 0]
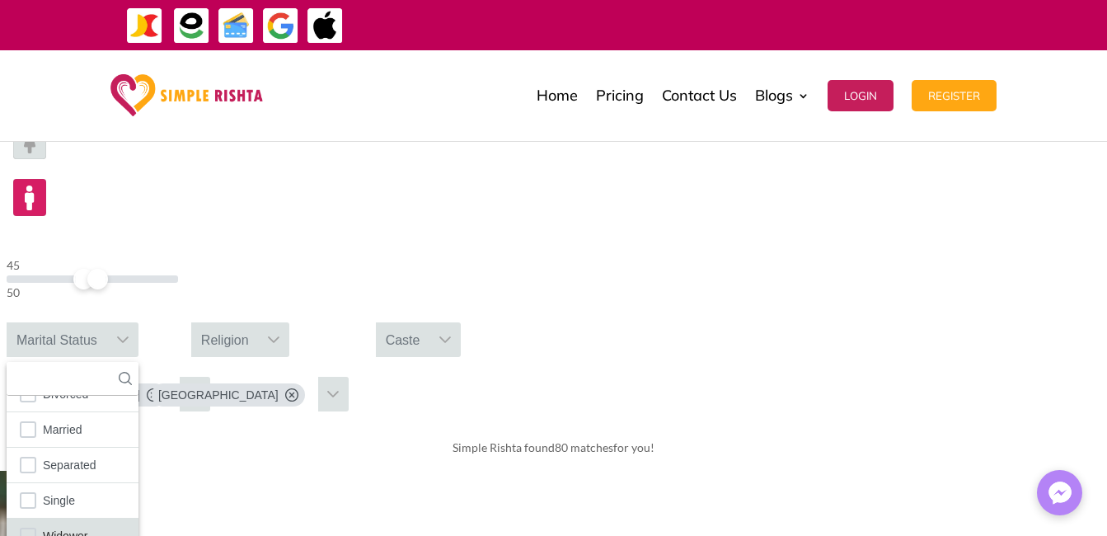
click at [87, 525] on span "Widower" at bounding box center [65, 535] width 45 height 21
click at [675, 226] on div "45 50 Widower 5 results are available Divorced Married Separated Single Widower…" at bounding box center [553, 267] width 1107 height 316
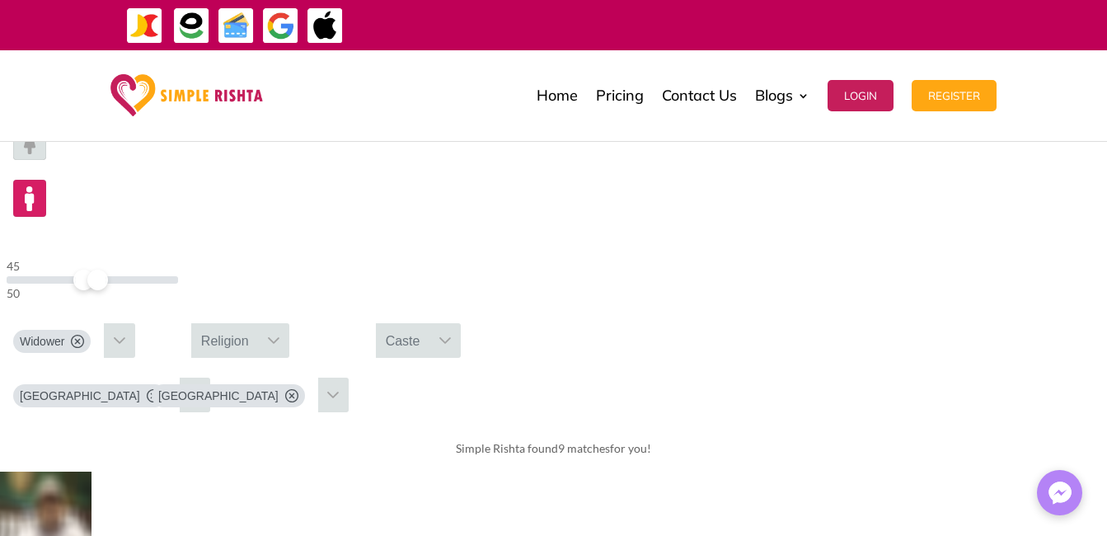
click at [84, 335] on icon at bounding box center [77, 341] width 13 height 13
drag, startPoint x: 222, startPoint y: 169, endPoint x: 147, endPoint y: 167, distance: 75.1
click at [149, 249] on div "18 50" at bounding box center [92, 279] width 185 height 60
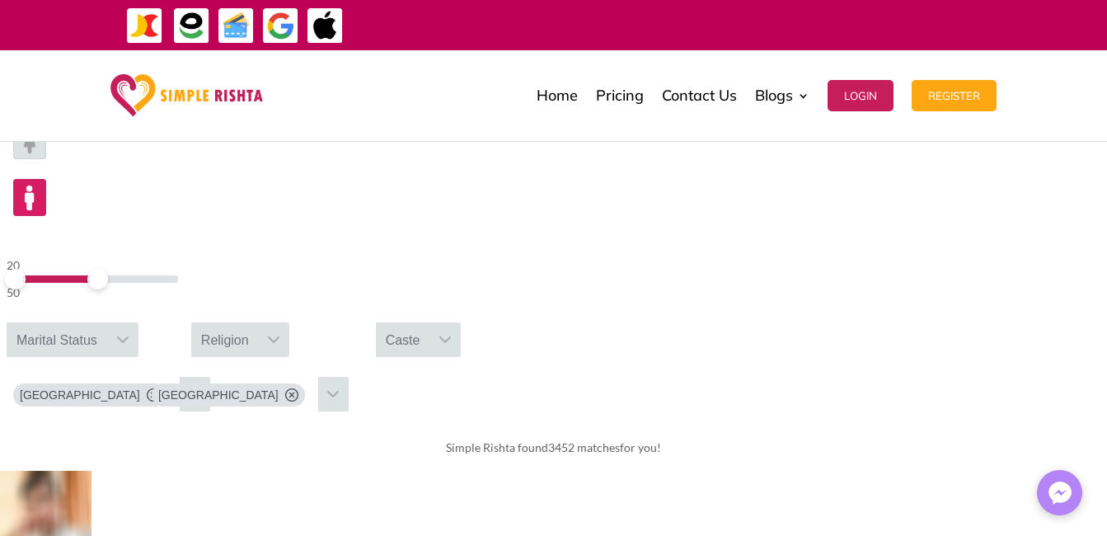
click at [26, 269] on span at bounding box center [15, 279] width 21 height 21
click at [299, 388] on icon at bounding box center [291, 394] width 13 height 13
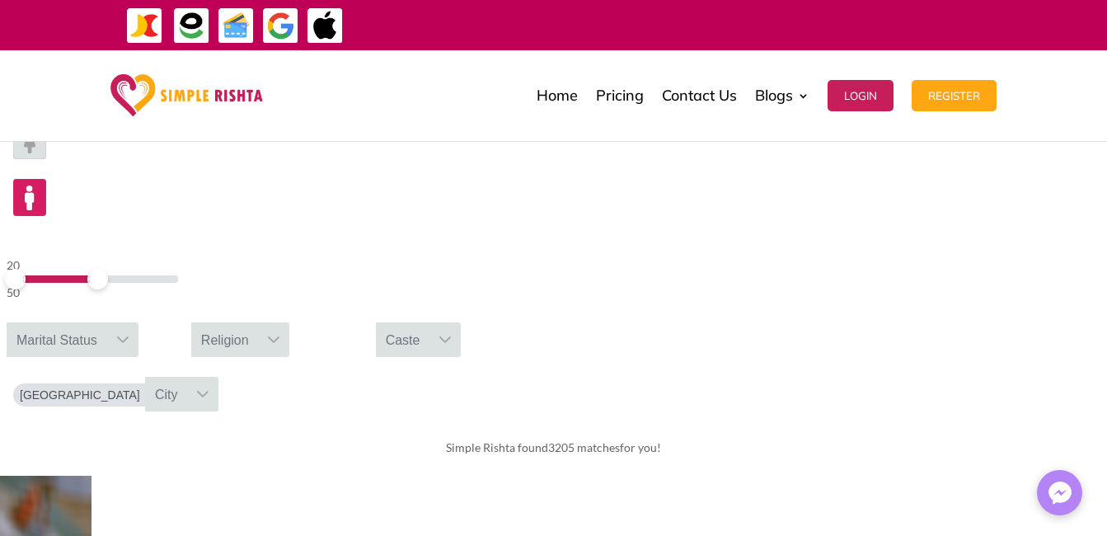
click at [209, 391] on icon at bounding box center [203, 394] width 12 height 7
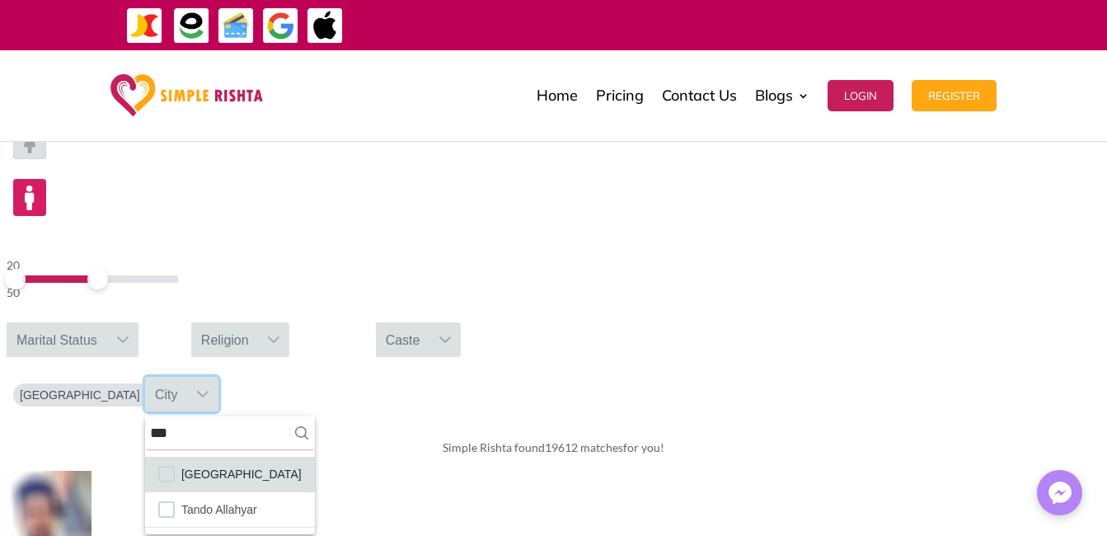
click at [302, 463] on span "Lahore" at bounding box center [241, 473] width 120 height 21
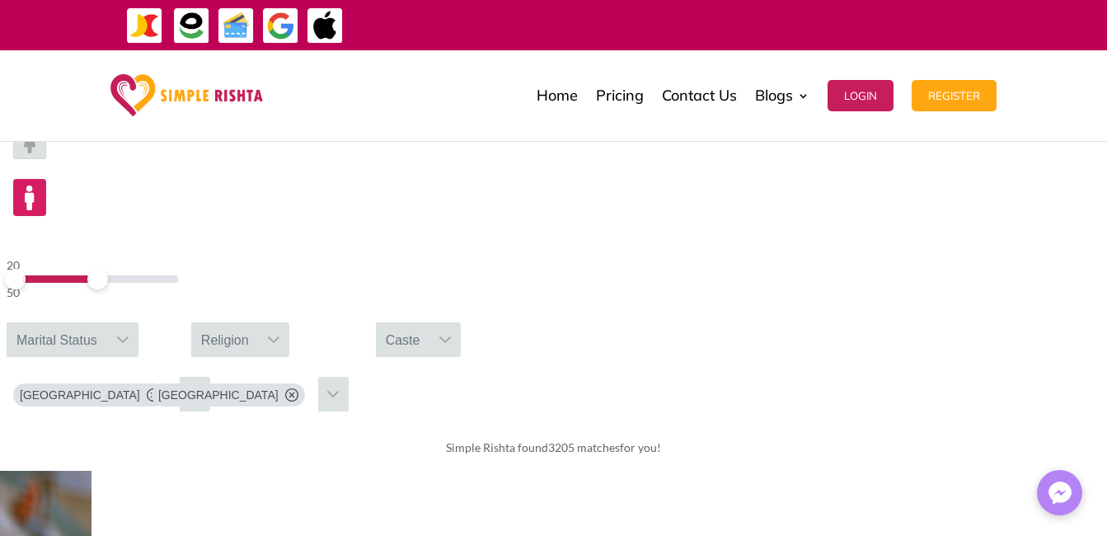
click at [299, 388] on icon at bounding box center [291, 394] width 13 height 13
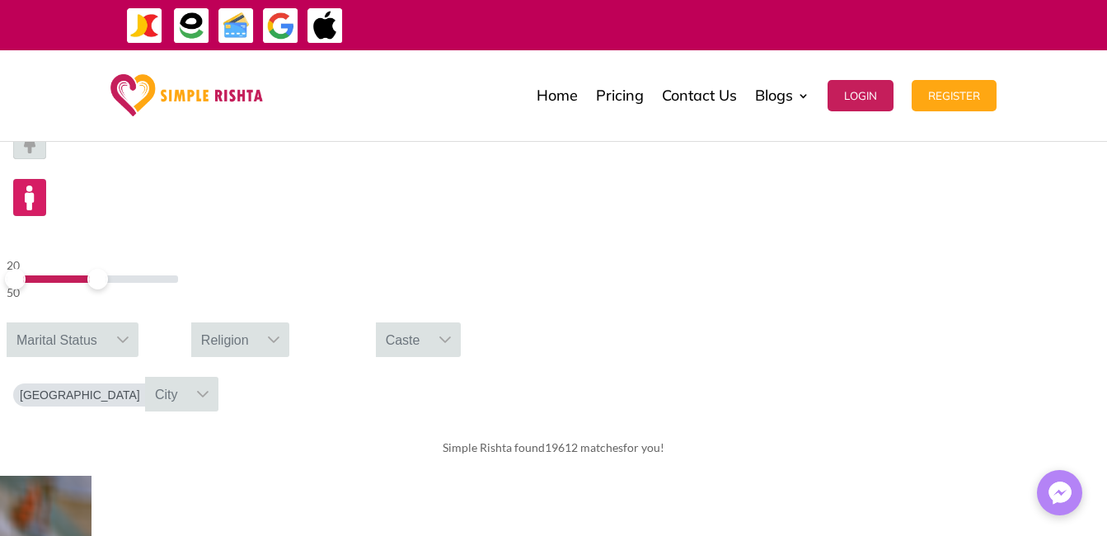
click at [209, 388] on icon at bounding box center [202, 394] width 13 height 13
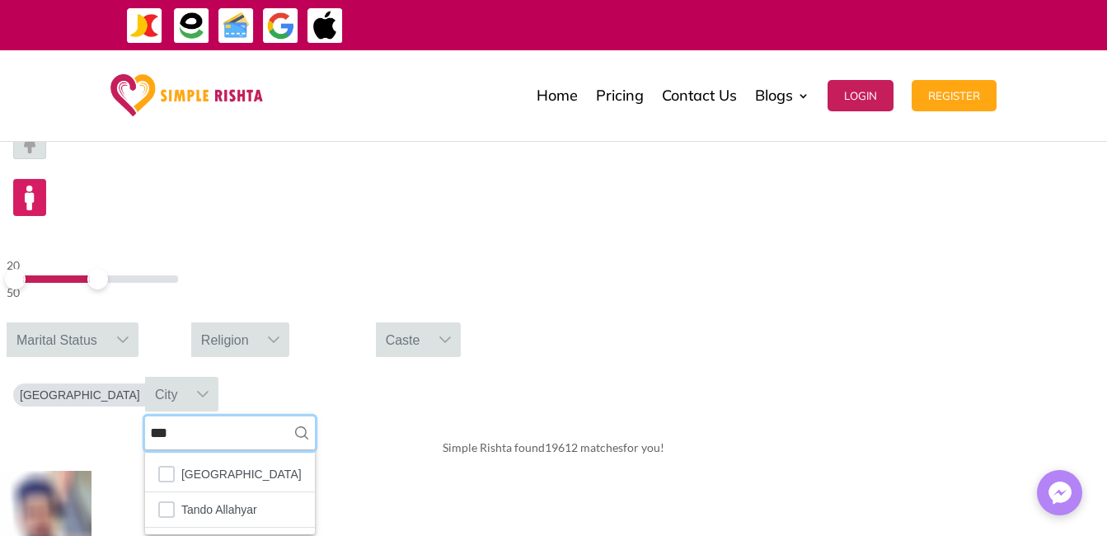
drag, startPoint x: 958, startPoint y: 206, endPoint x: 924, endPoint y: 215, distance: 35.0
click at [924, 215] on div "20 50 Marital Status Religion Caste Pakistan City *** 2 results are available L…" at bounding box center [553, 267] width 1107 height 316
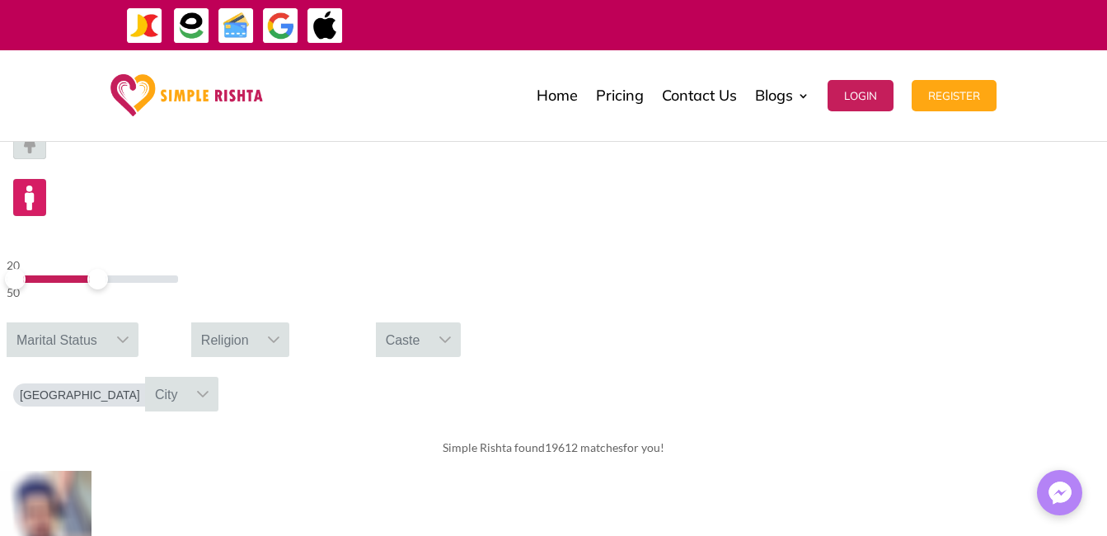
click at [188, 377] on div "City" at bounding box center [166, 394] width 43 height 35
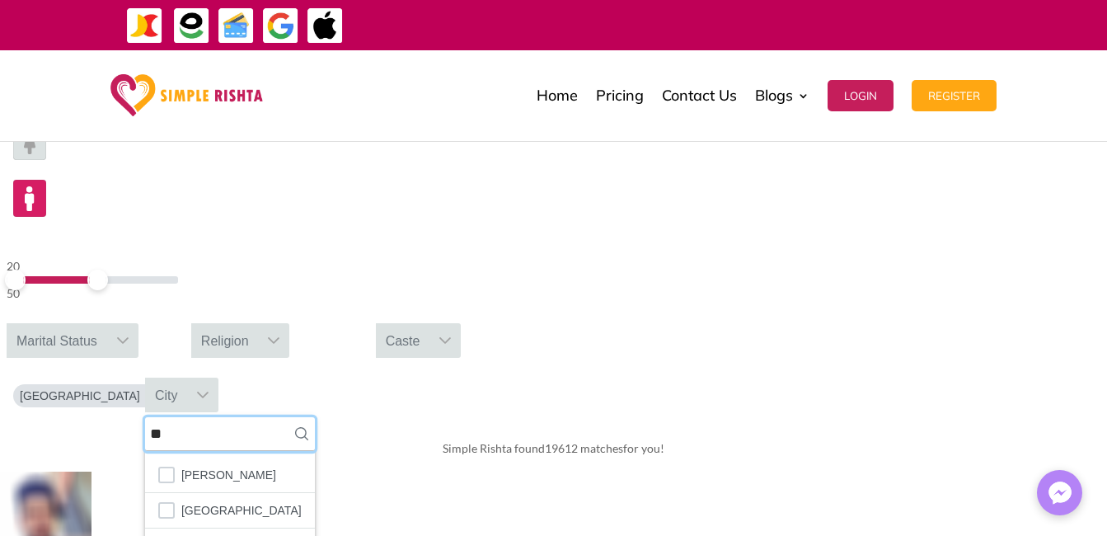
type input "*"
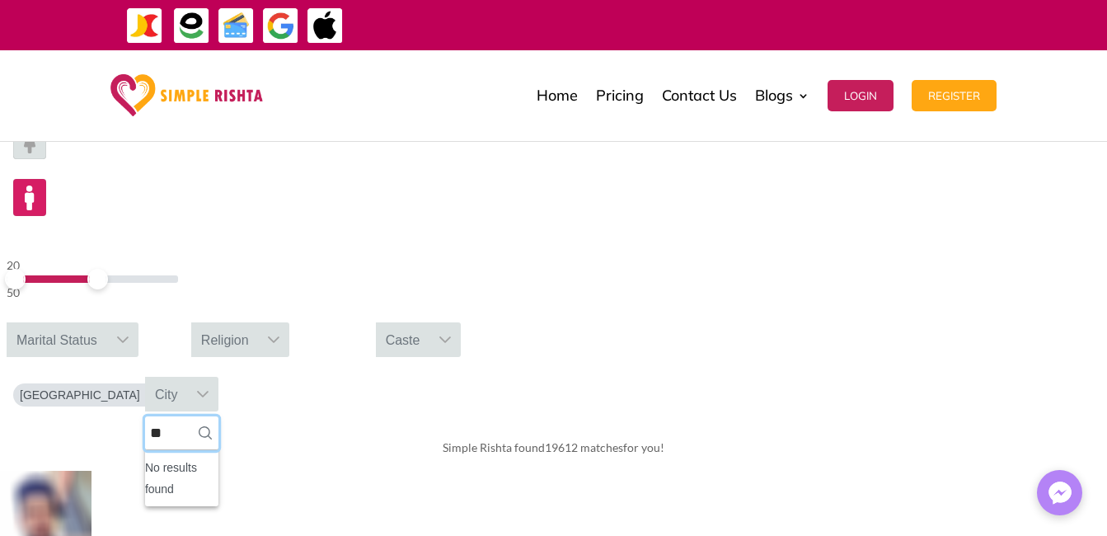
type input "*"
type input "*******"
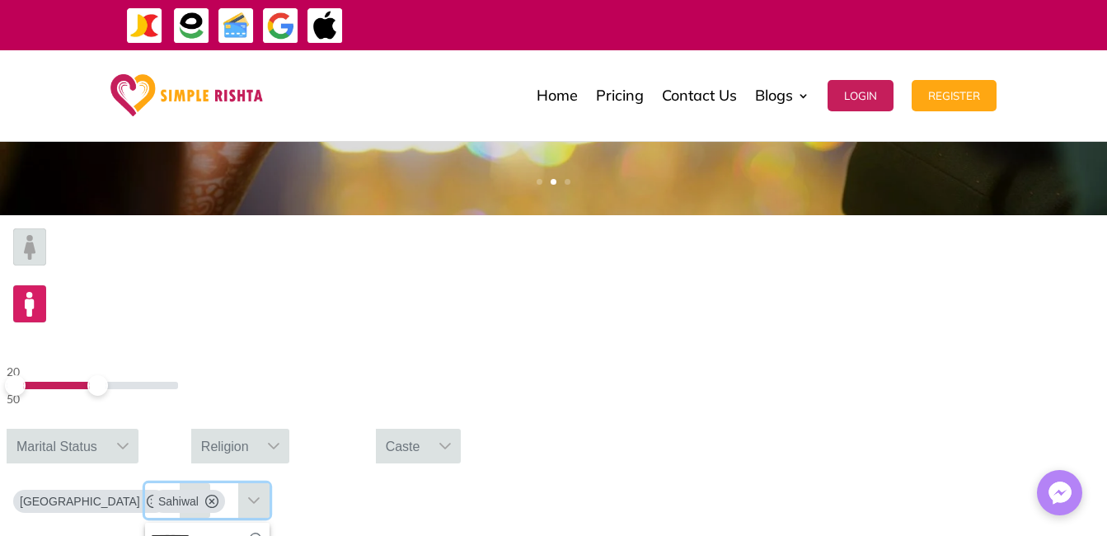
scroll to position [468, 0]
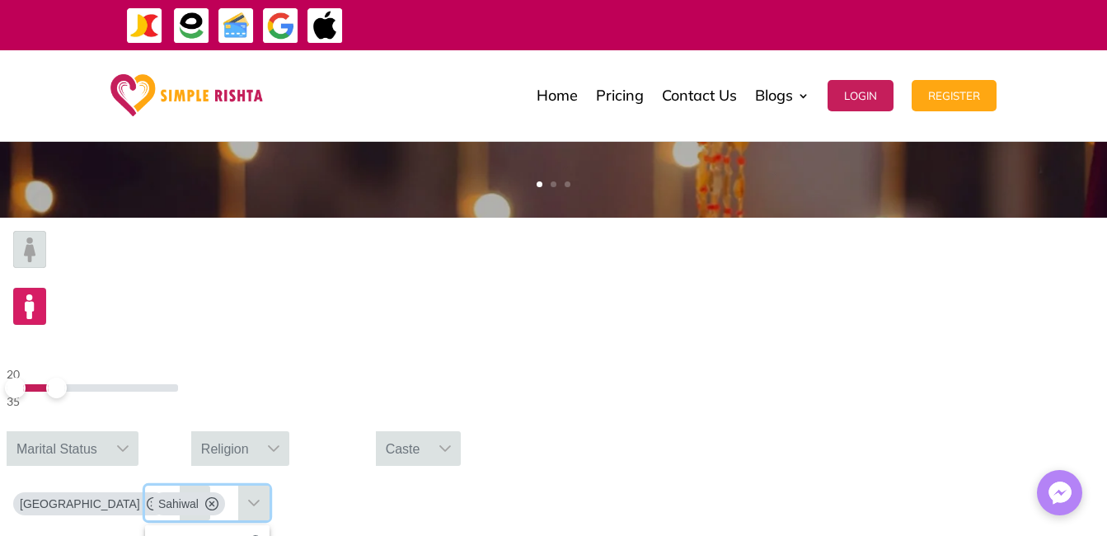
drag, startPoint x: 233, startPoint y: 281, endPoint x: 215, endPoint y: 278, distance: 17.6
click at [67, 378] on span at bounding box center [56, 388] width 21 height 21
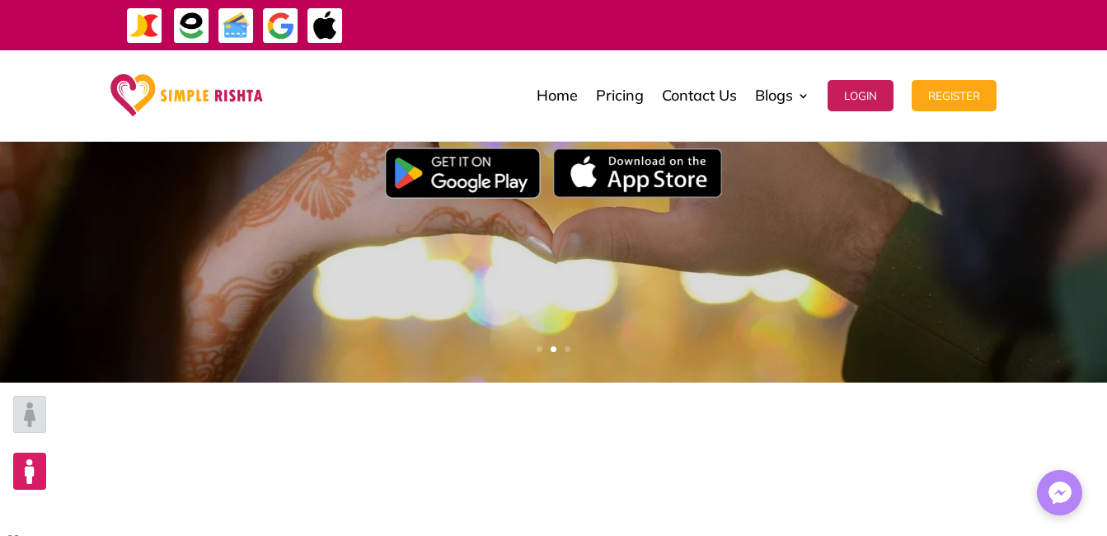
scroll to position [386, 0]
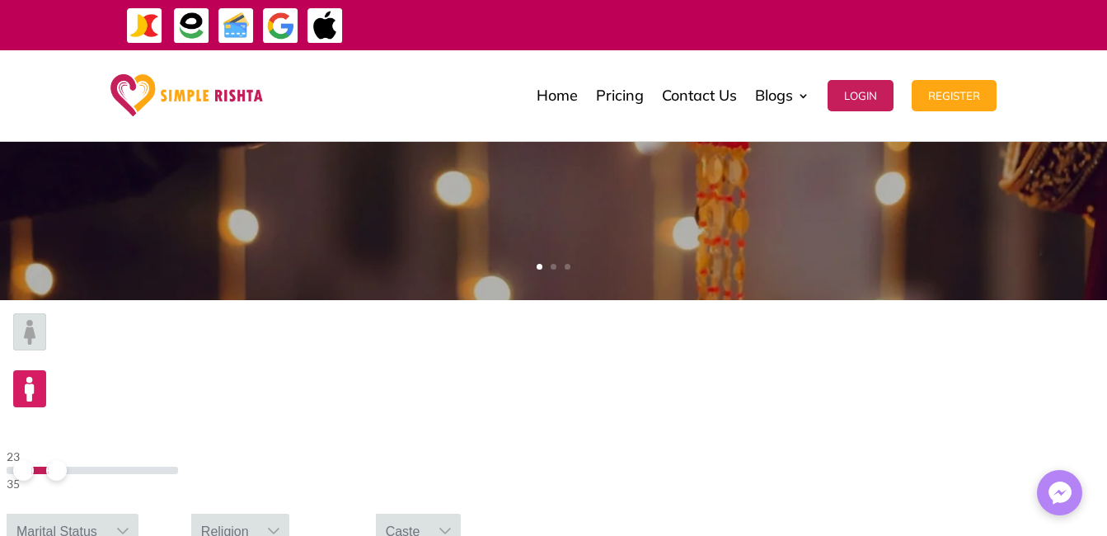
click at [34, 460] on span at bounding box center [23, 470] width 21 height 21
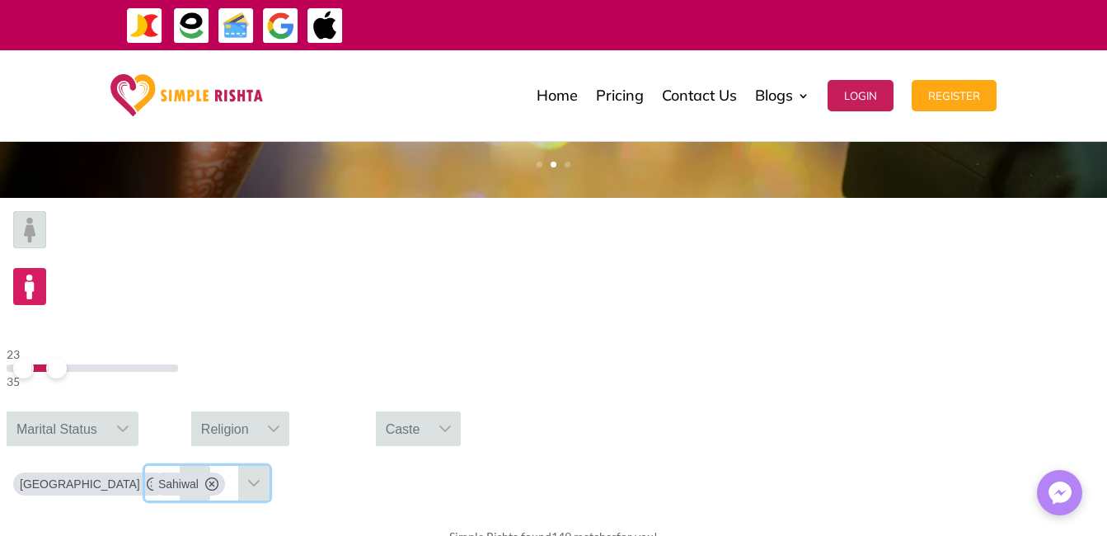
scroll to position [468, 0]
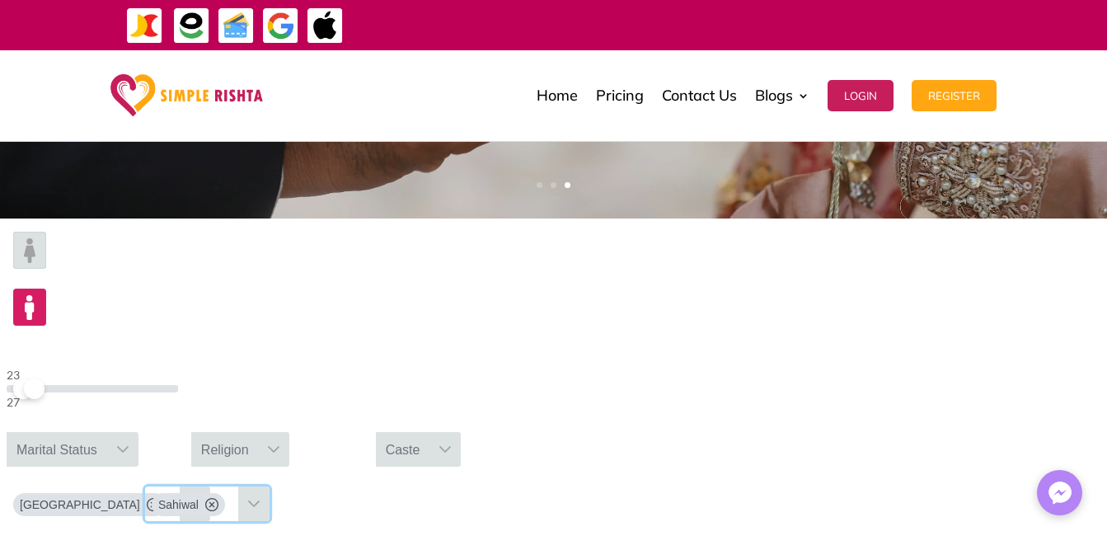
drag, startPoint x: 223, startPoint y: 279, endPoint x: 207, endPoint y: 273, distance: 17.5
click at [45, 379] on span at bounding box center [34, 389] width 21 height 21
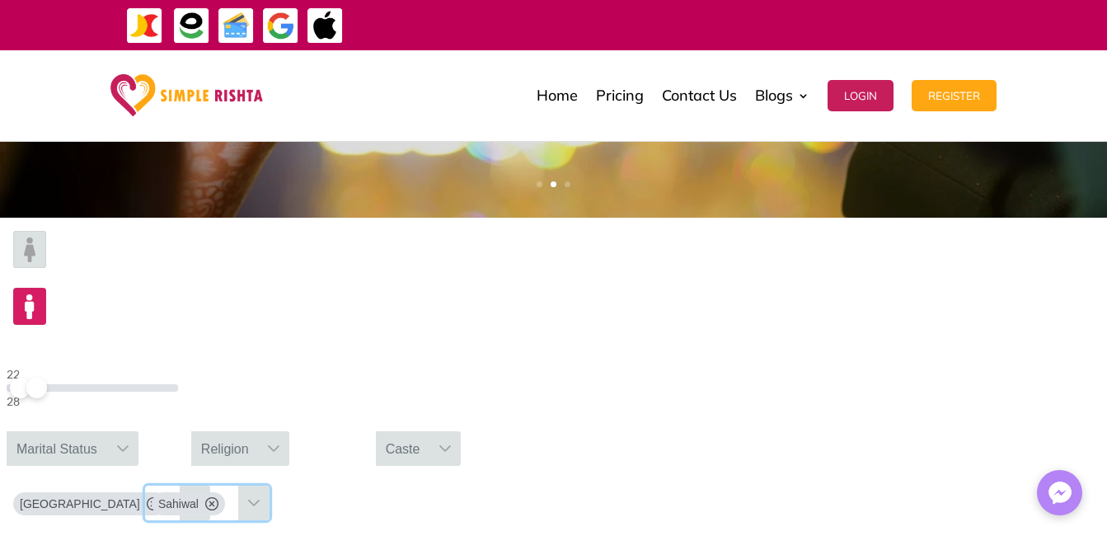
click at [47, 378] on span at bounding box center [36, 388] width 21 height 21
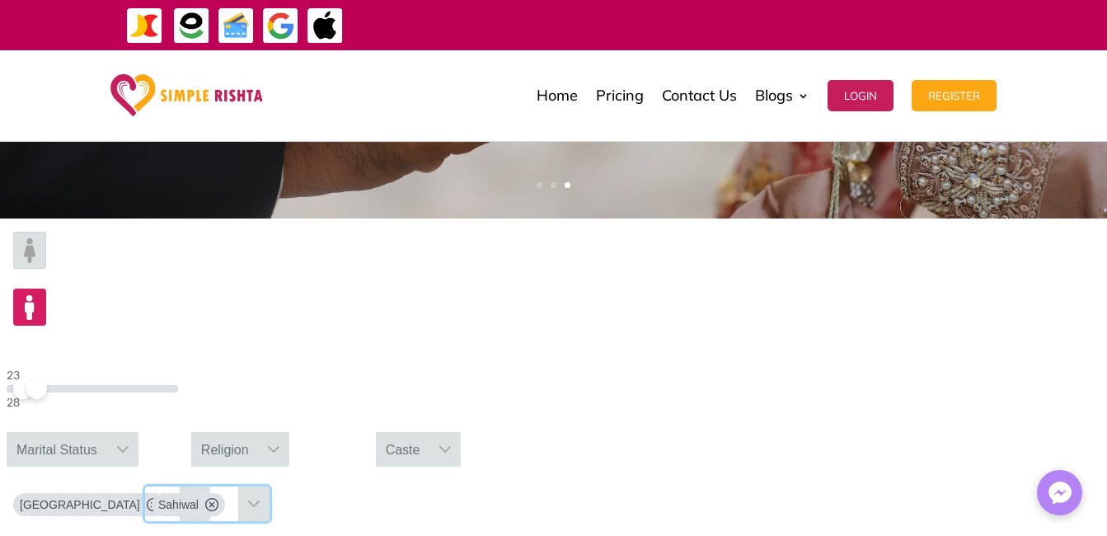
click at [178, 385] on div at bounding box center [93, 389] width 172 height 8
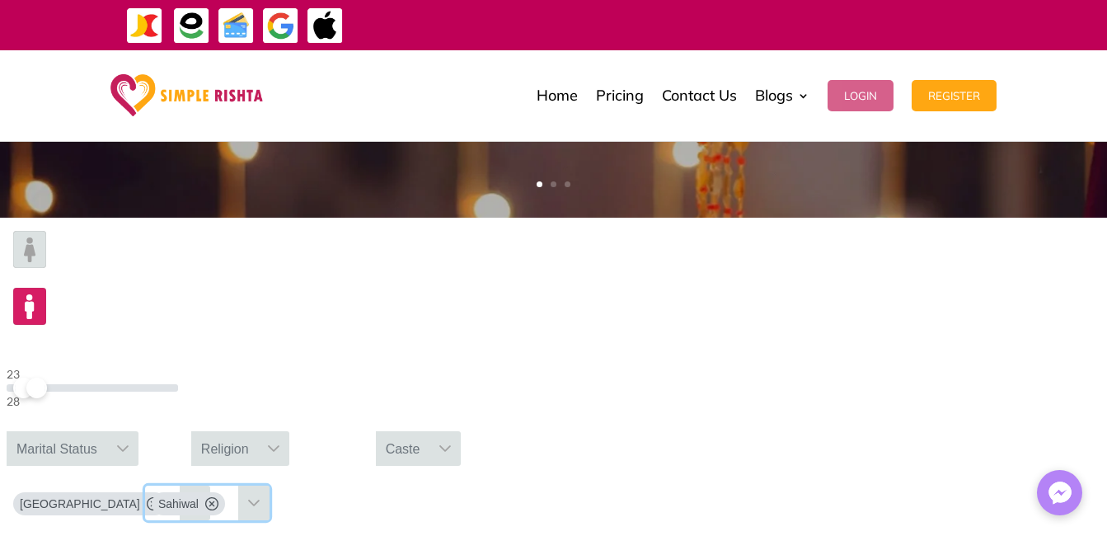
click at [882, 100] on button "Login" at bounding box center [861, 95] width 66 height 31
